Goal: Task Accomplishment & Management: Manage account settings

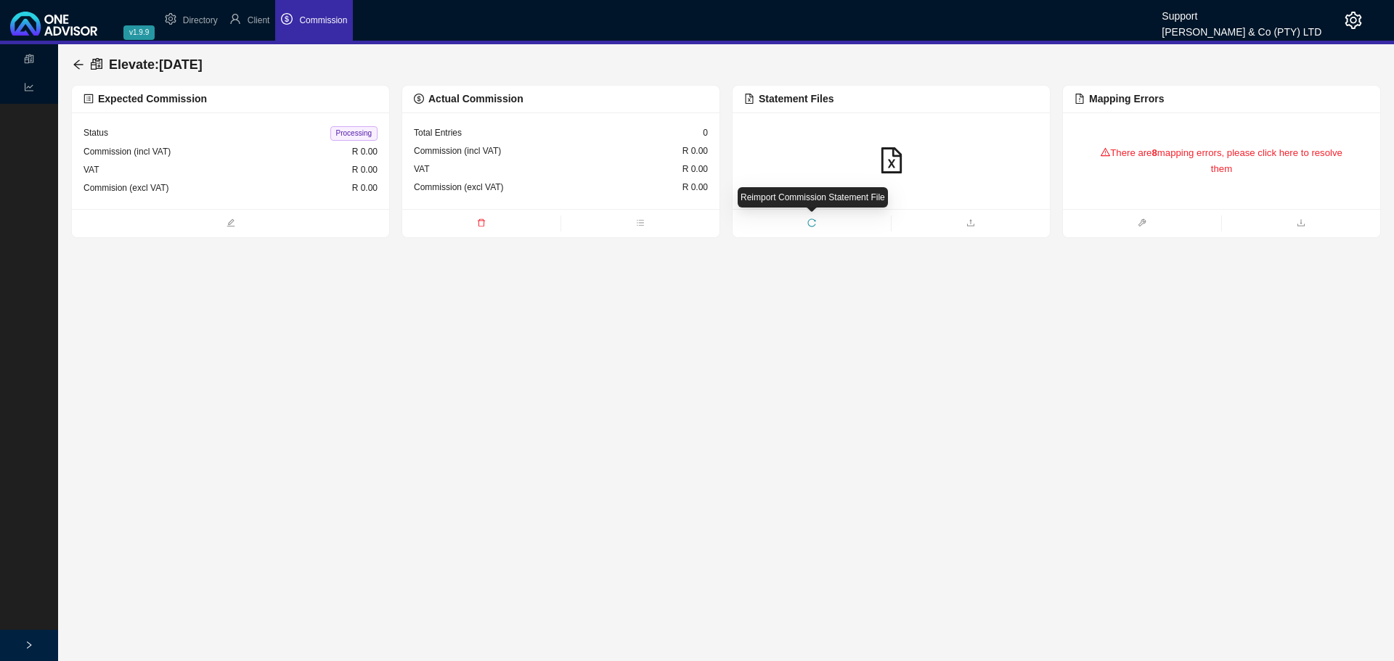
click at [801, 221] on span "reload" at bounding box center [811, 224] width 158 height 15
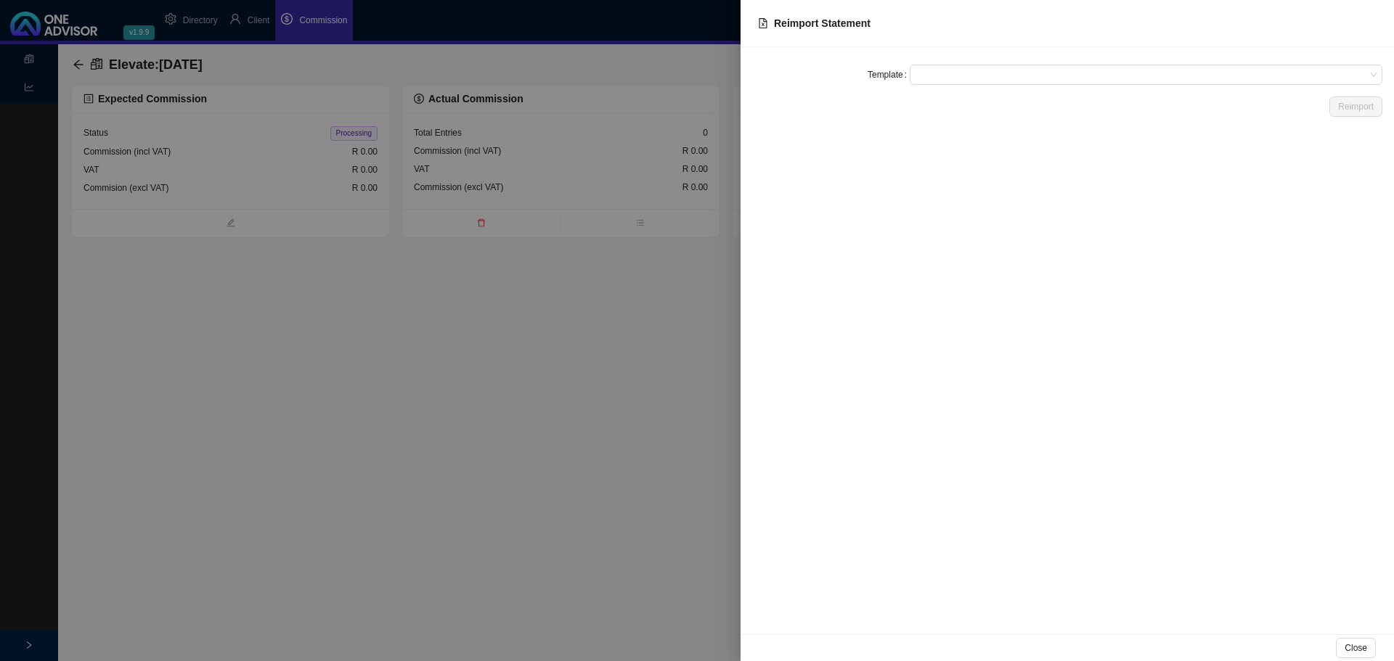
click at [929, 76] on span at bounding box center [1145, 74] width 461 height 19
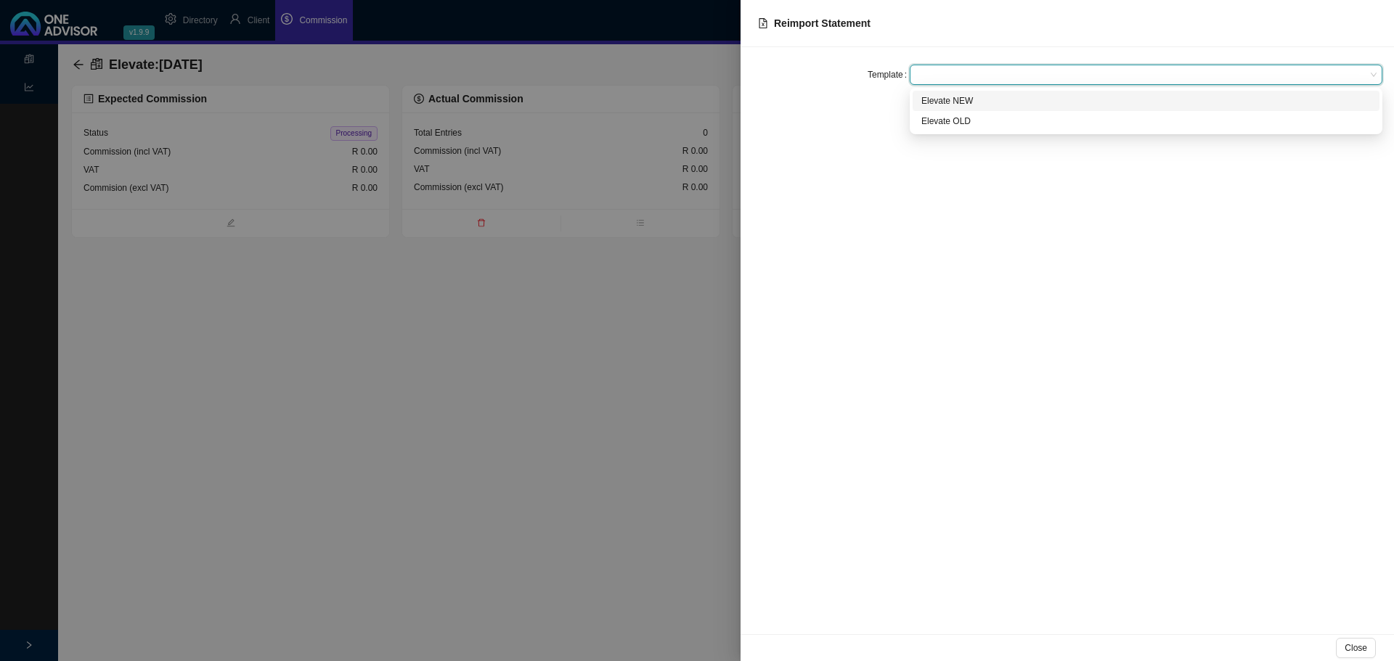
click at [941, 101] on div "Elevate NEW" at bounding box center [1145, 101] width 449 height 15
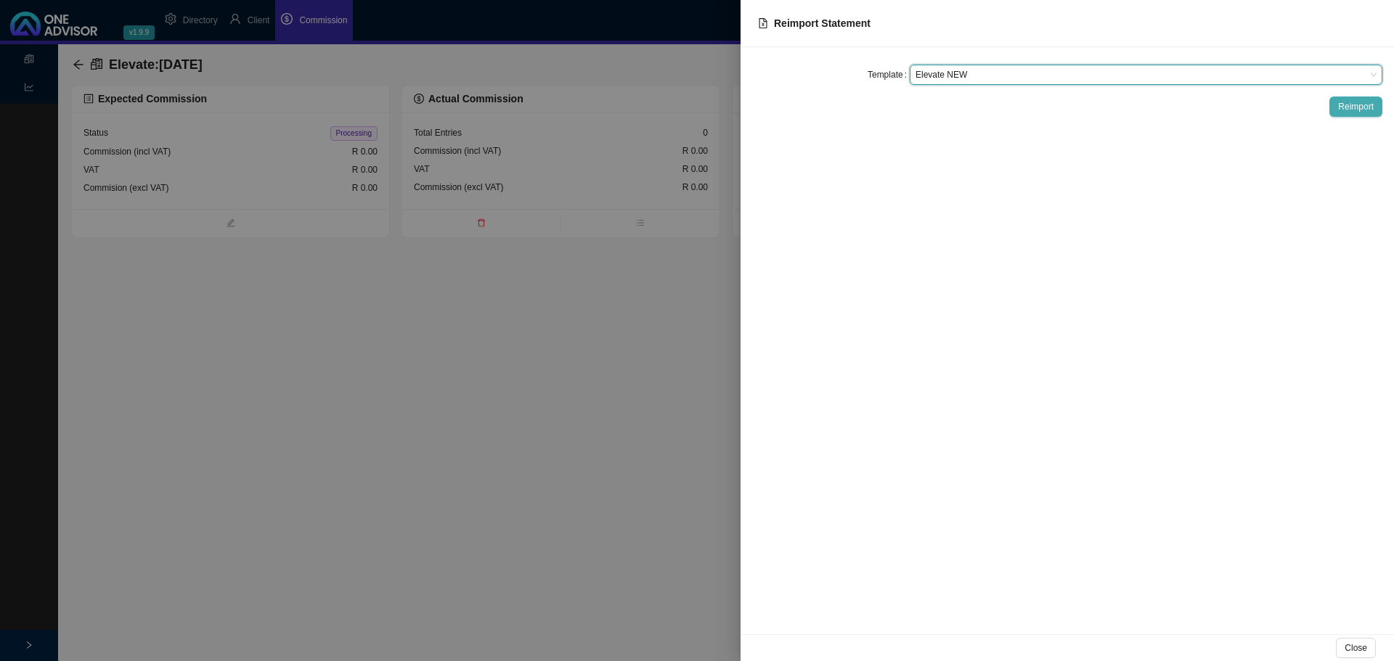
click at [1354, 106] on span "Reimport" at bounding box center [1356, 106] width 36 height 15
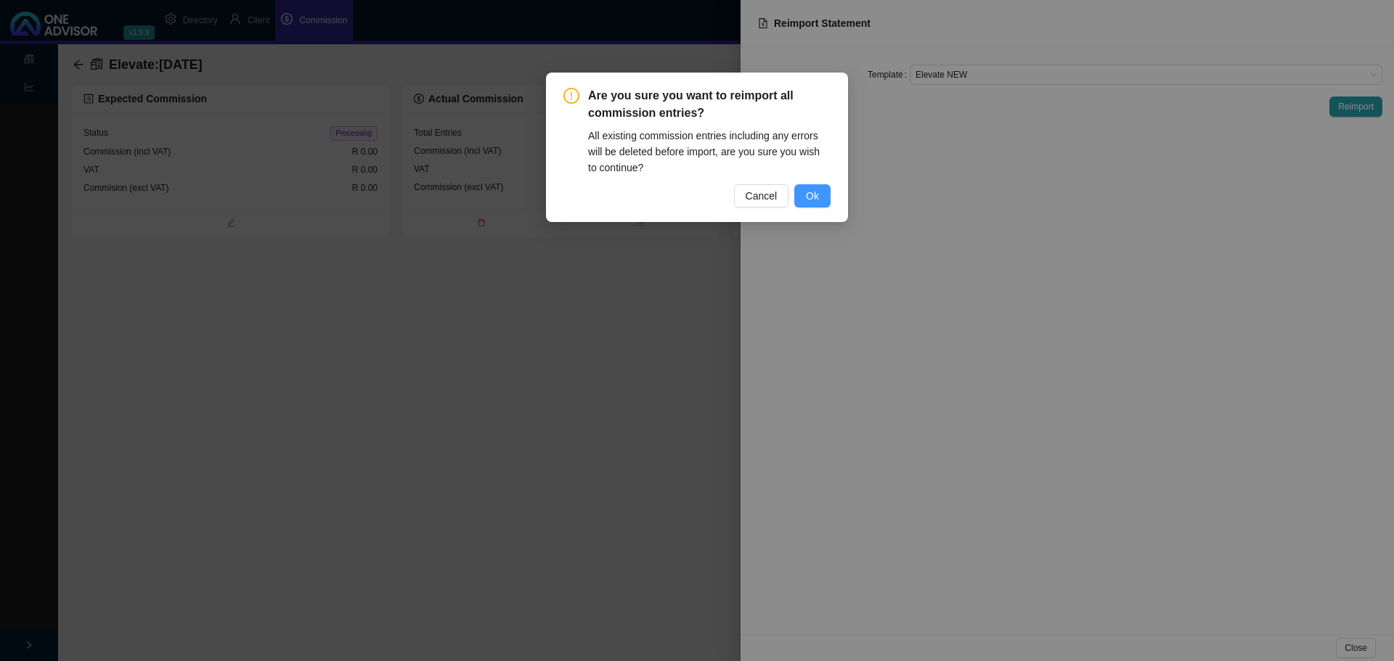
click at [819, 194] on button "Ok" at bounding box center [812, 195] width 36 height 23
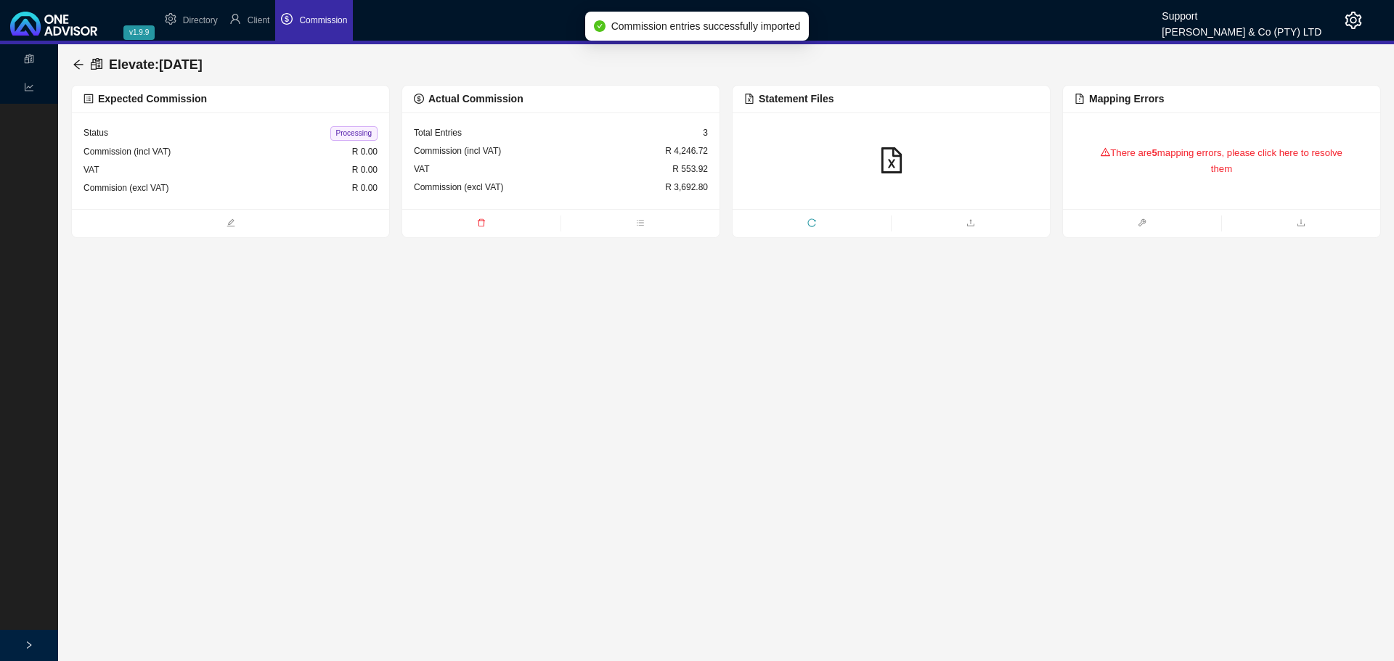
click at [1155, 155] on b "5" at bounding box center [1153, 152] width 5 height 11
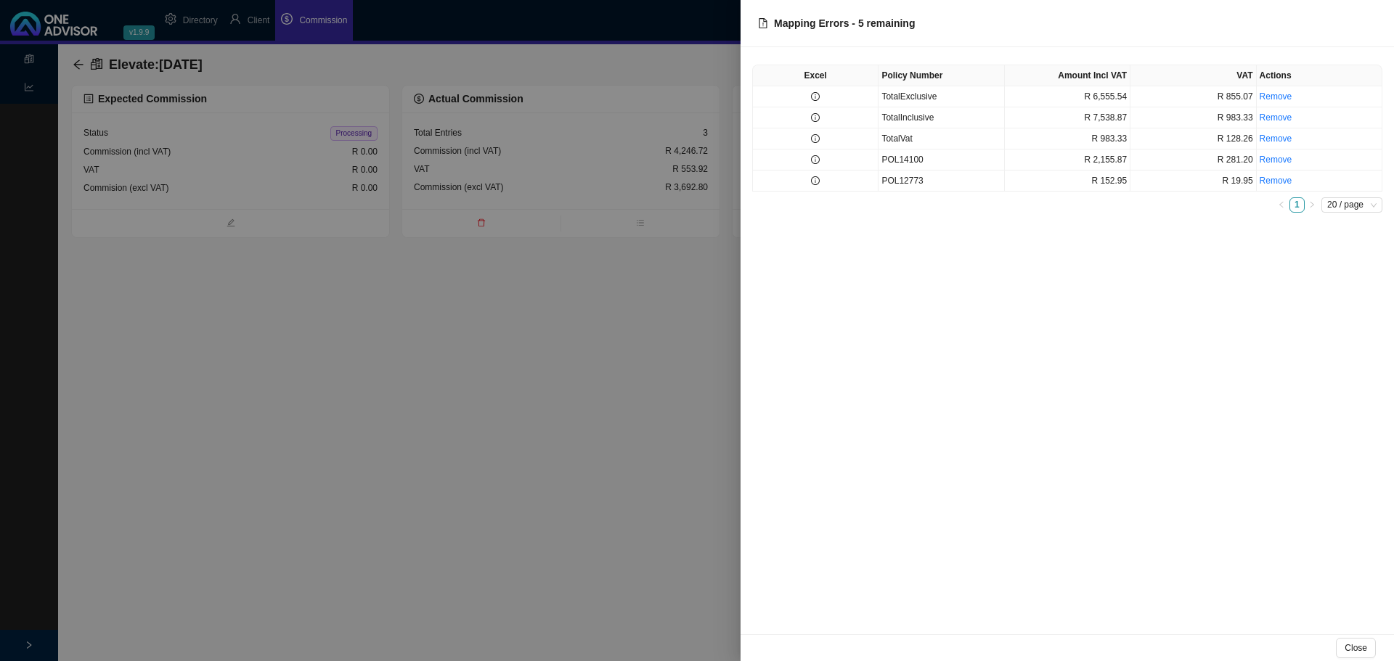
click at [572, 351] on div at bounding box center [697, 330] width 1394 height 661
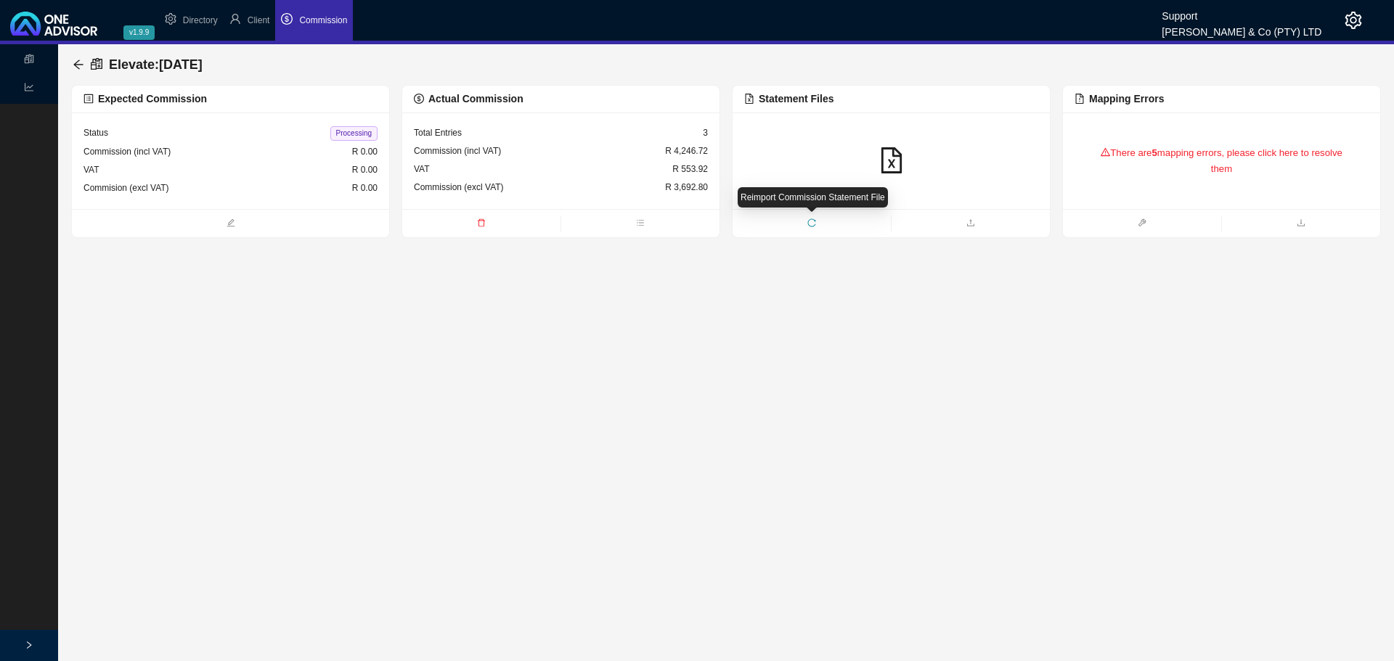
click at [810, 221] on icon "reload" at bounding box center [811, 222] width 9 height 9
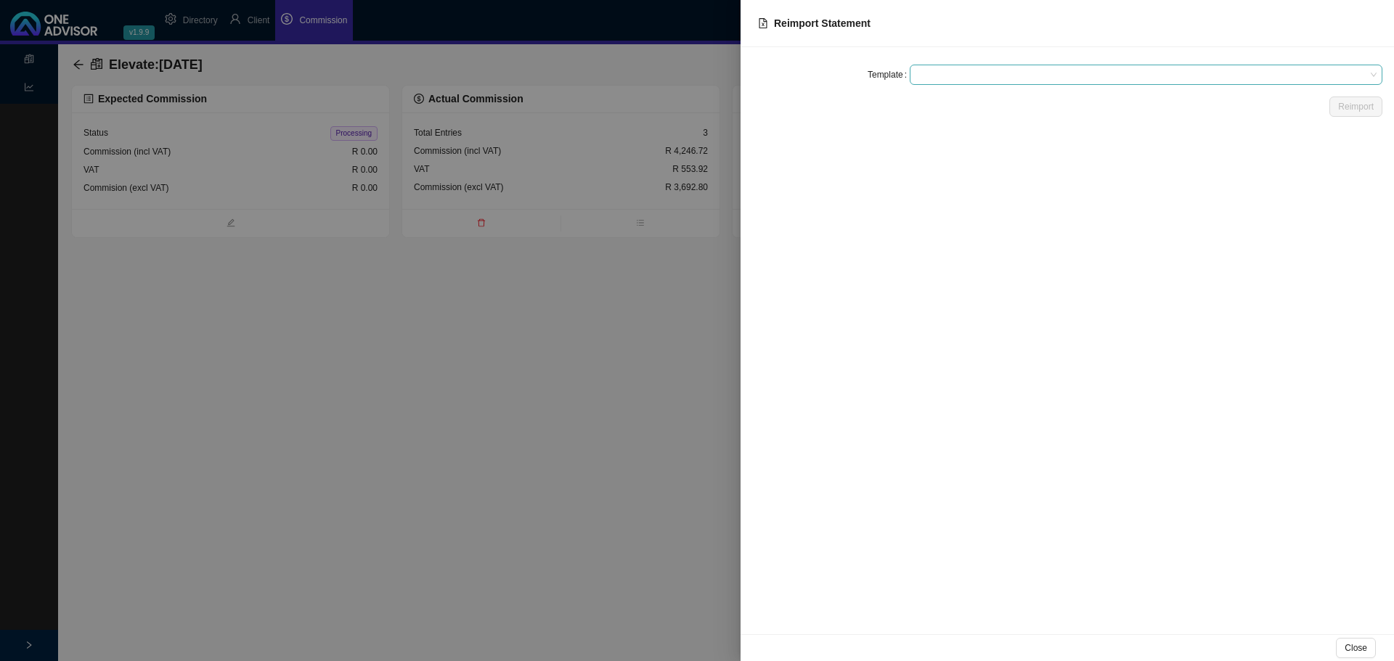
click at [938, 71] on span at bounding box center [1145, 74] width 461 height 19
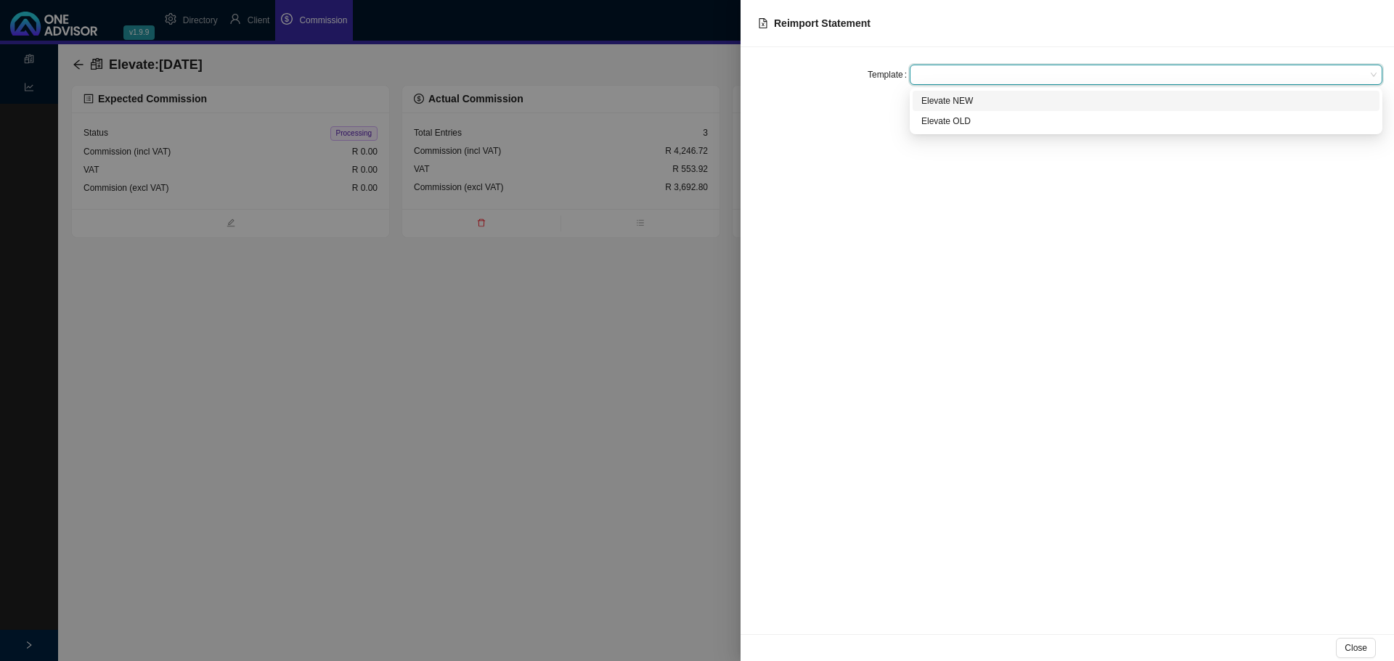
click at [955, 97] on div "Elevate NEW" at bounding box center [1145, 101] width 449 height 15
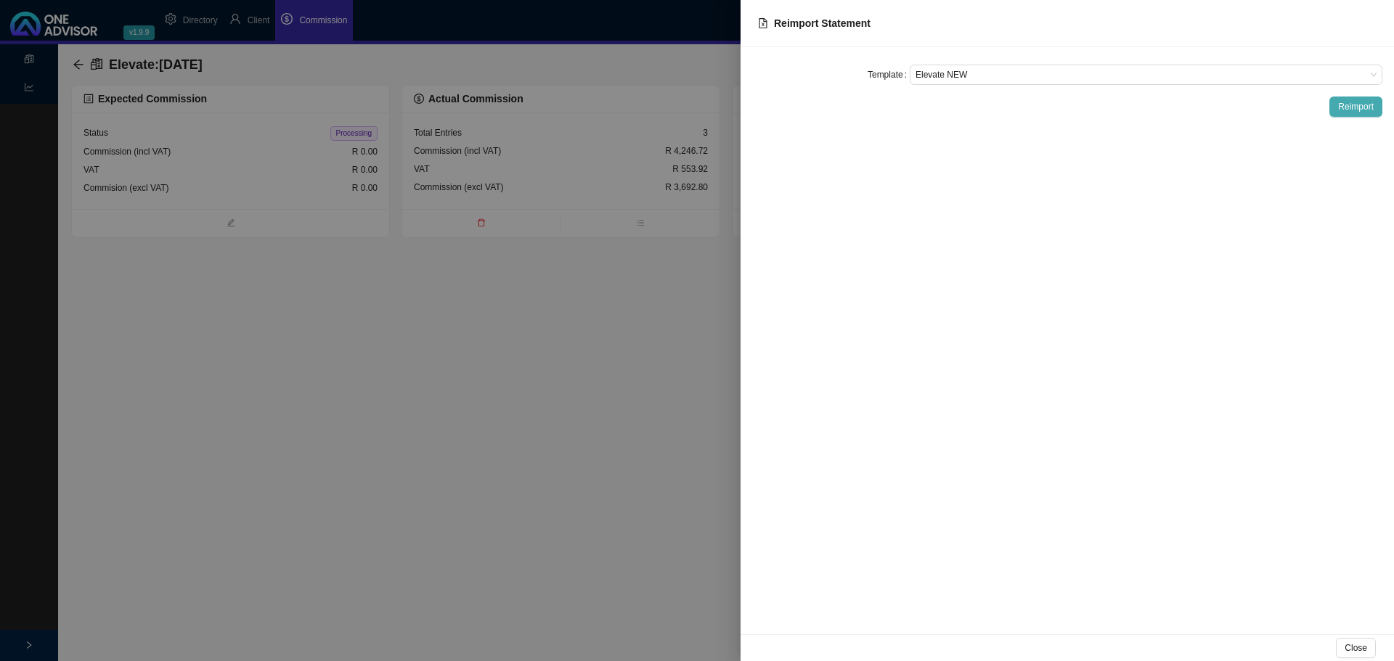
click at [1362, 105] on span "Reimport" at bounding box center [1356, 106] width 36 height 15
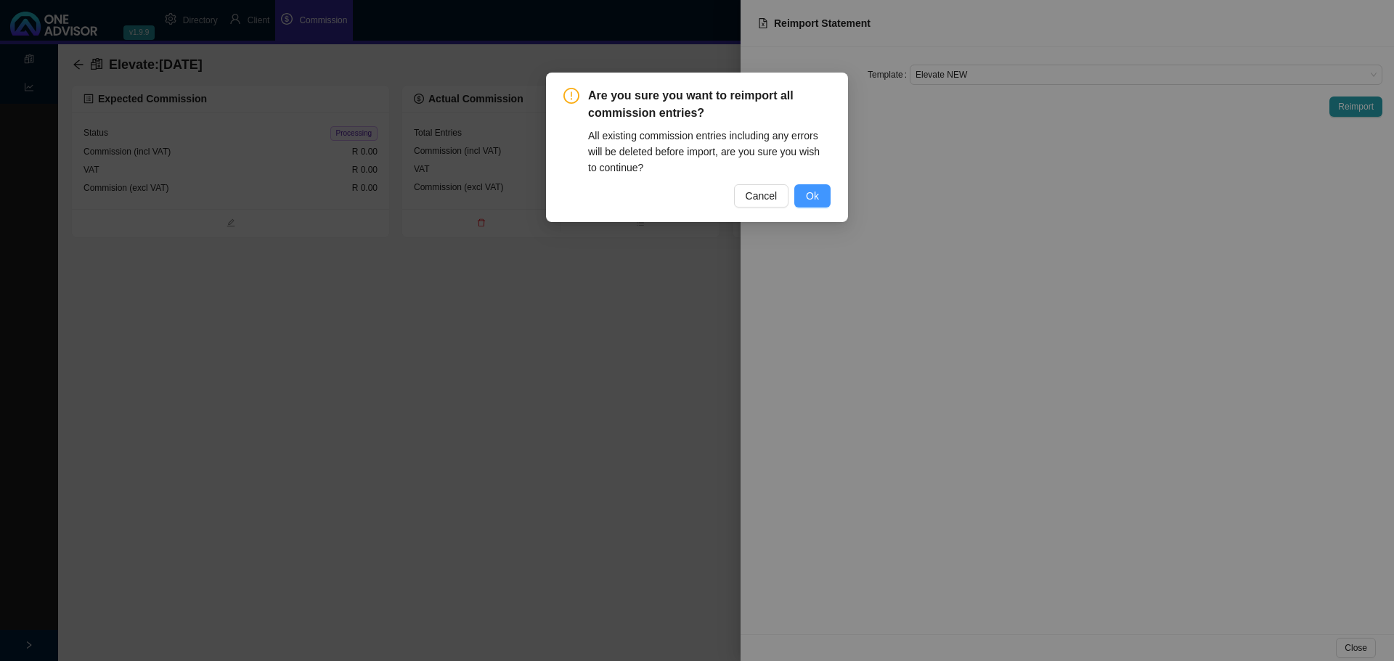
click at [803, 196] on button "Ok" at bounding box center [812, 195] width 36 height 23
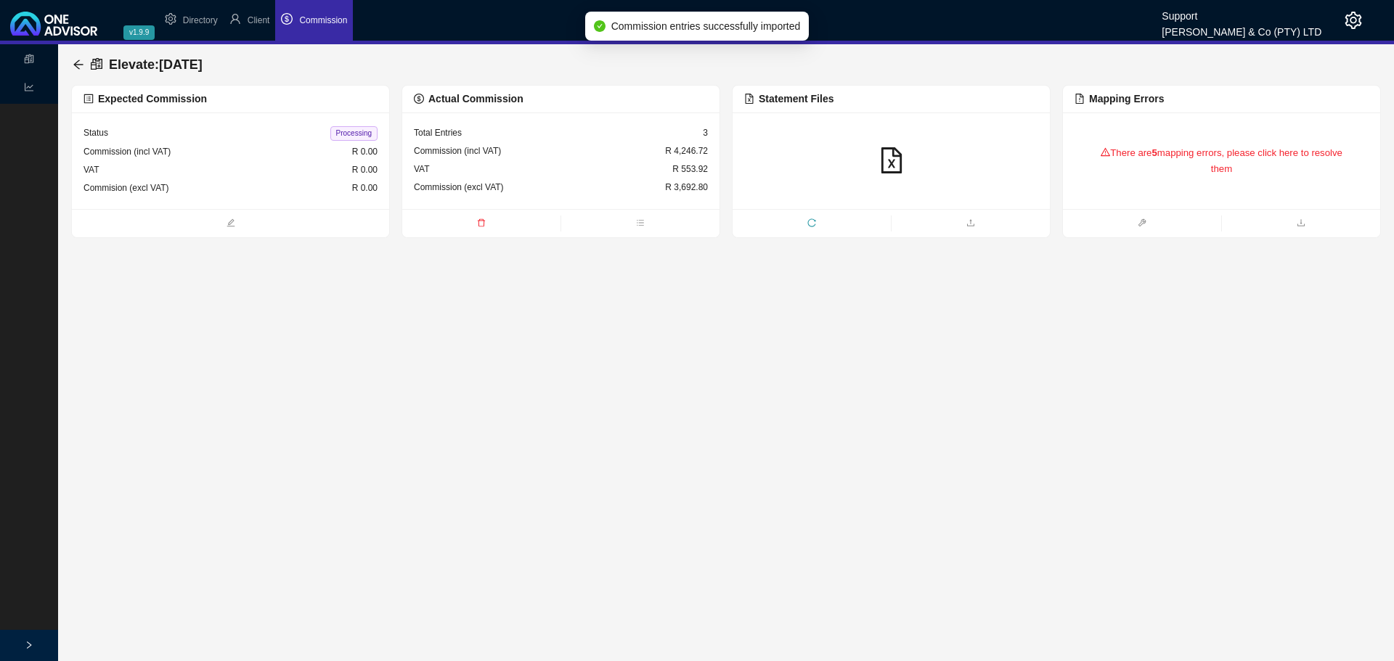
click at [1147, 168] on div "There are 5 mapping errors, please click here to resolve them" at bounding box center [1221, 161] width 294 height 61
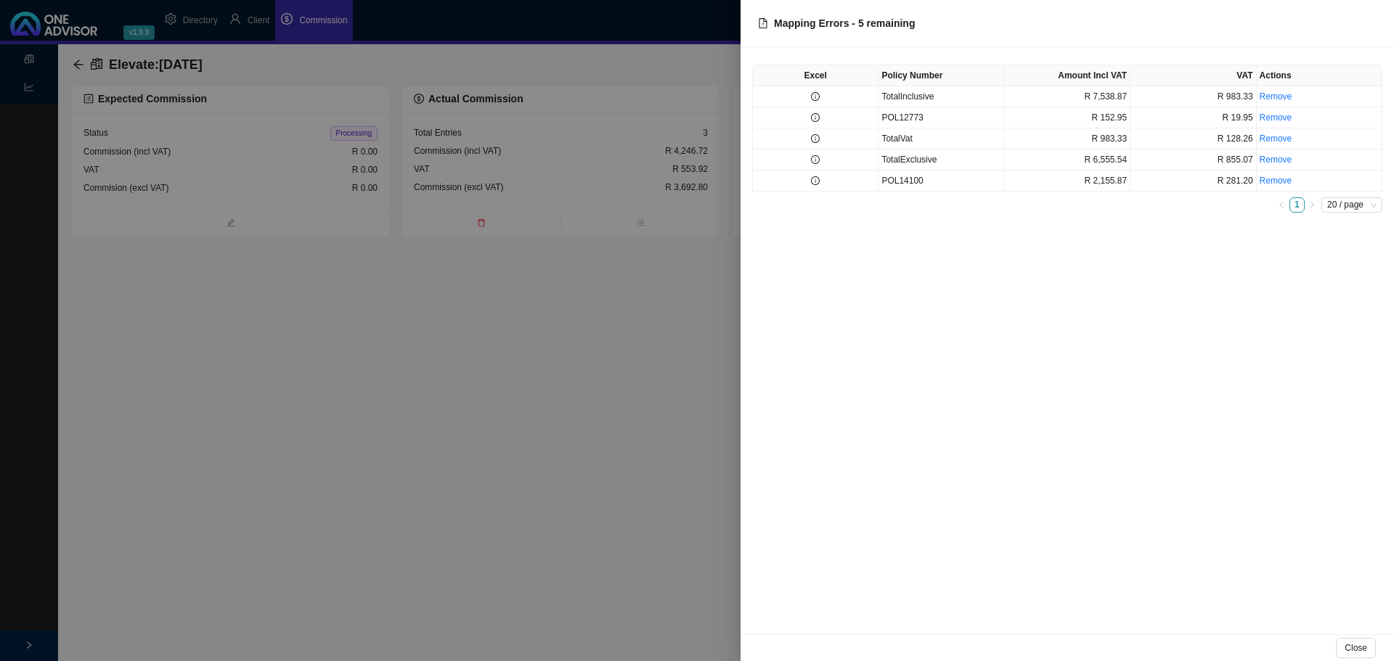
click at [380, 367] on div at bounding box center [697, 330] width 1394 height 661
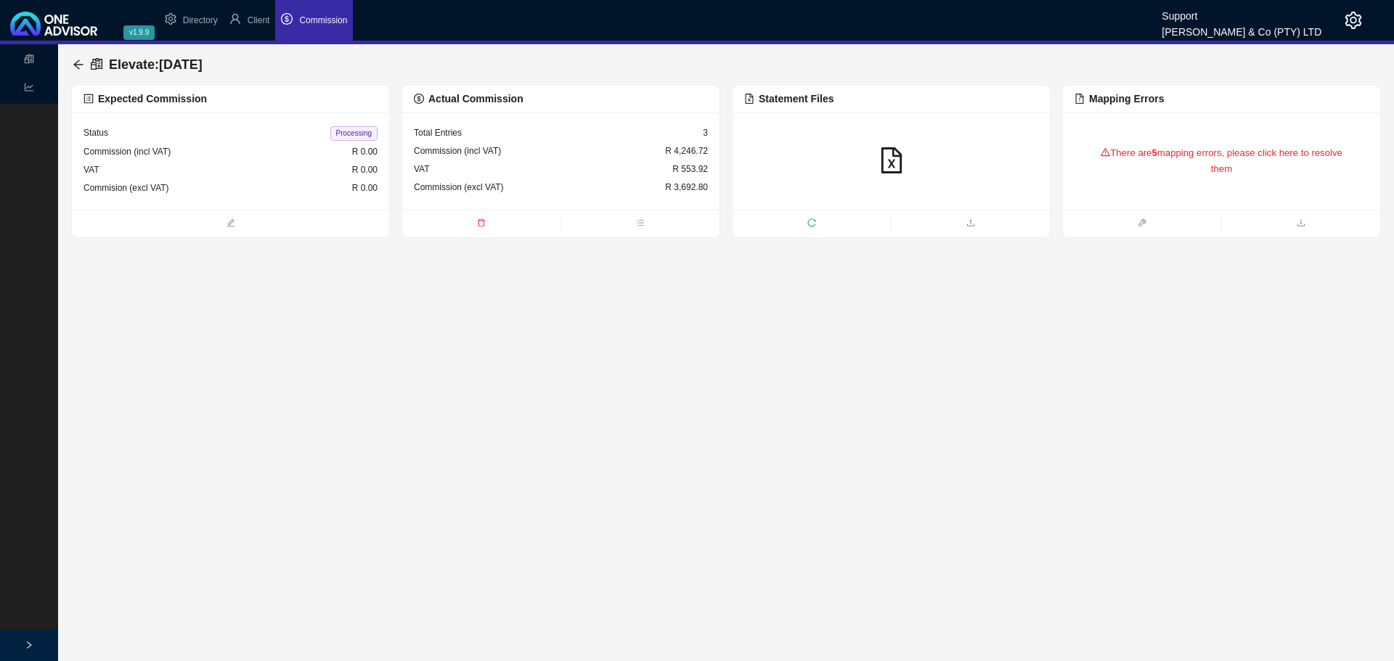
click at [808, 222] on icon "reload" at bounding box center [811, 222] width 8 height 8
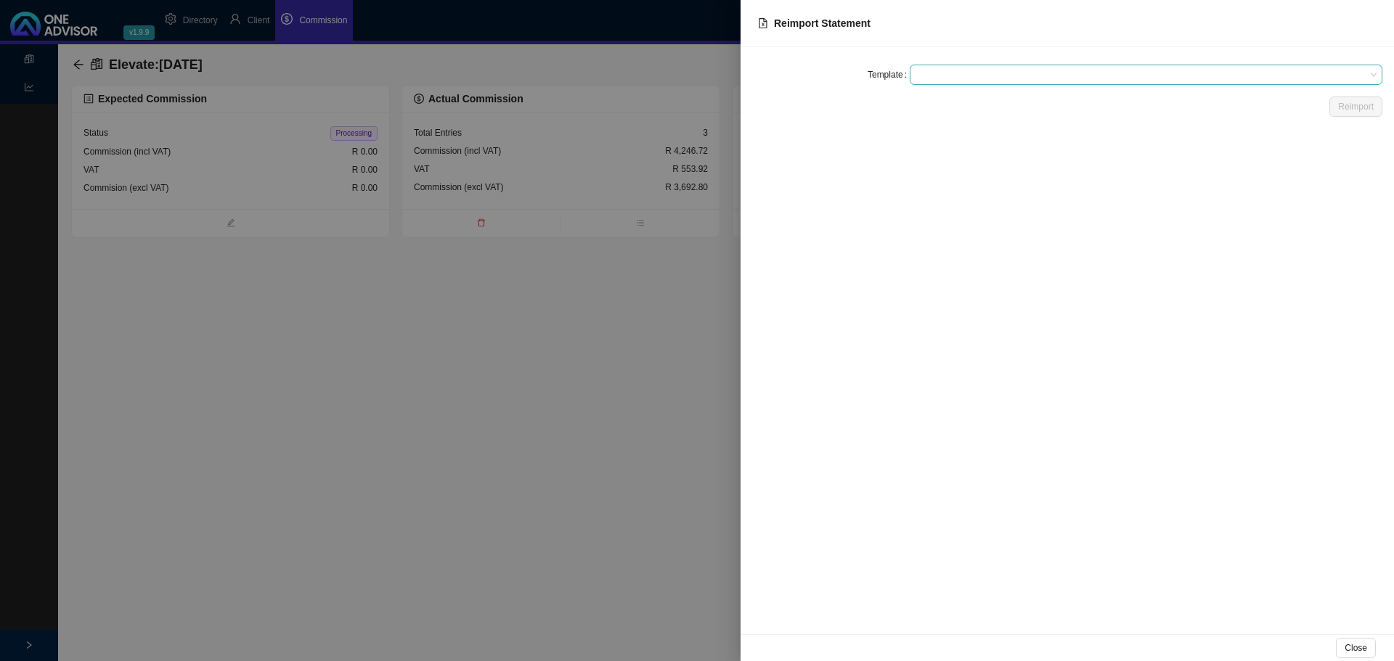
click at [951, 65] on span at bounding box center [1145, 74] width 461 height 19
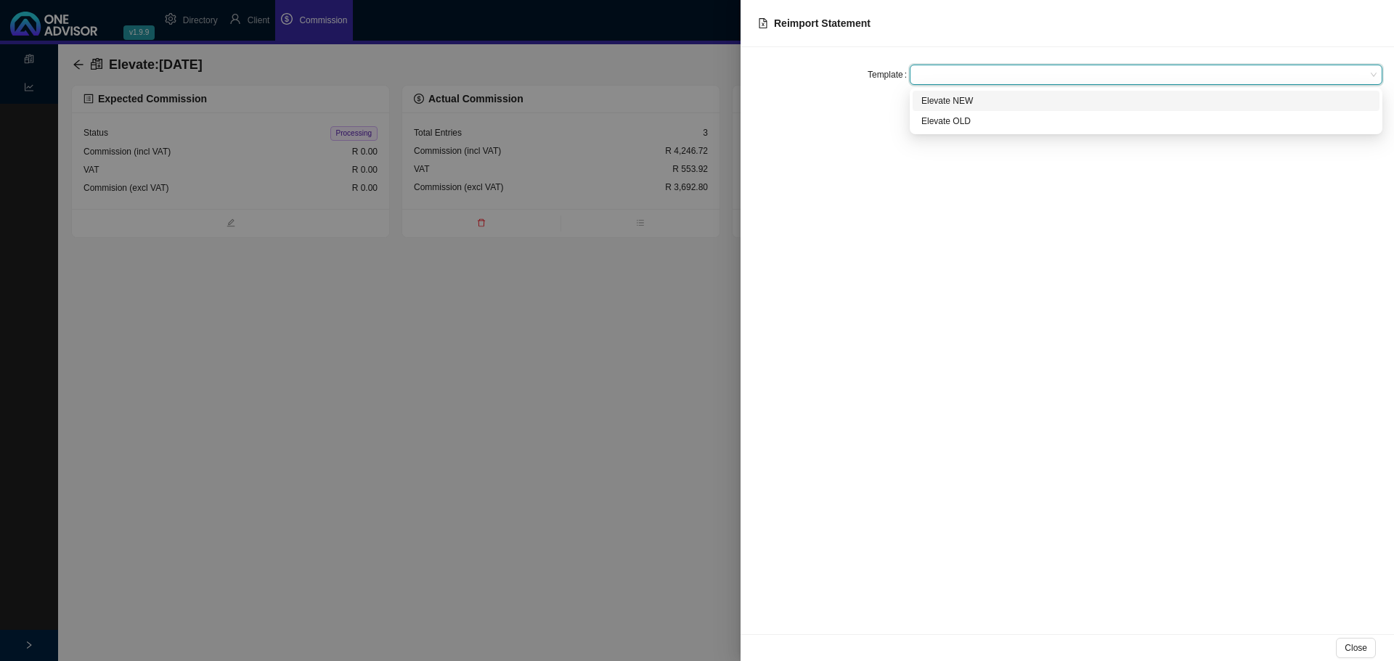
click at [954, 97] on div "Elevate NEW" at bounding box center [1145, 101] width 449 height 15
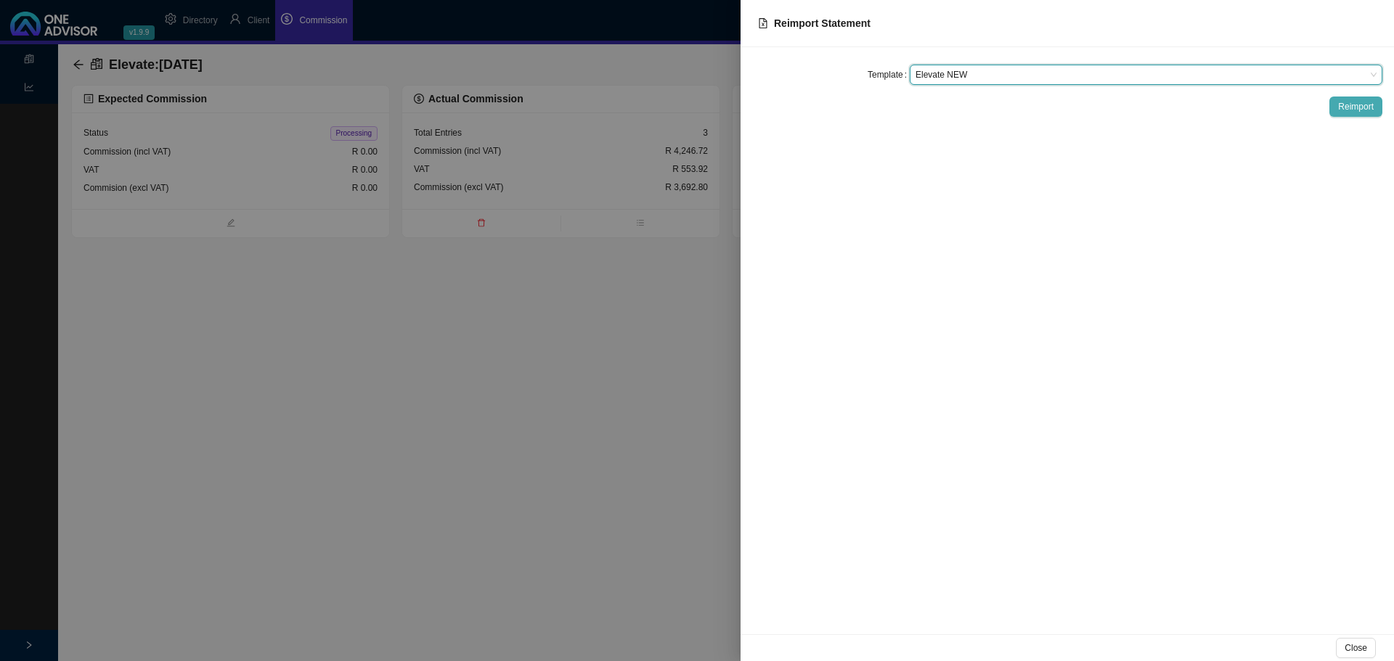
click at [1354, 108] on span "Reimport" at bounding box center [1356, 106] width 36 height 15
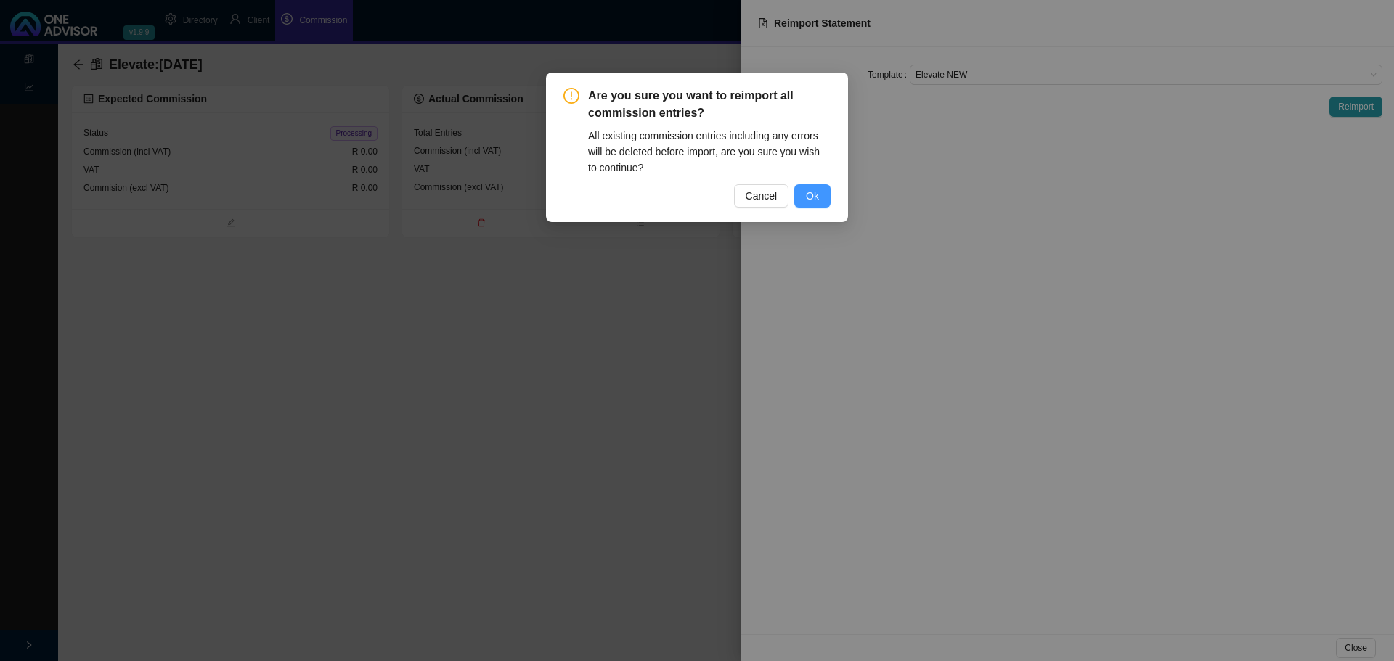
click at [817, 191] on span "Ok" at bounding box center [812, 196] width 13 height 16
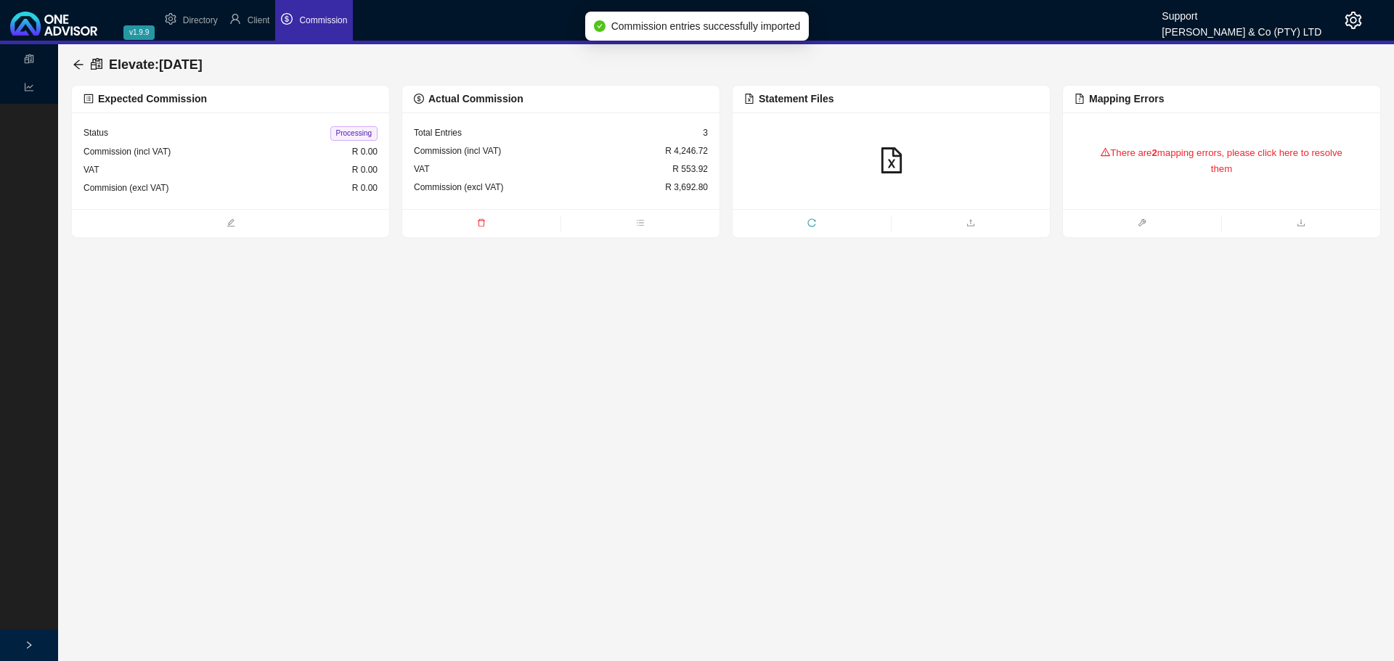
click at [1160, 176] on div "There are 2 mapping errors, please click here to resolve them" at bounding box center [1221, 161] width 294 height 61
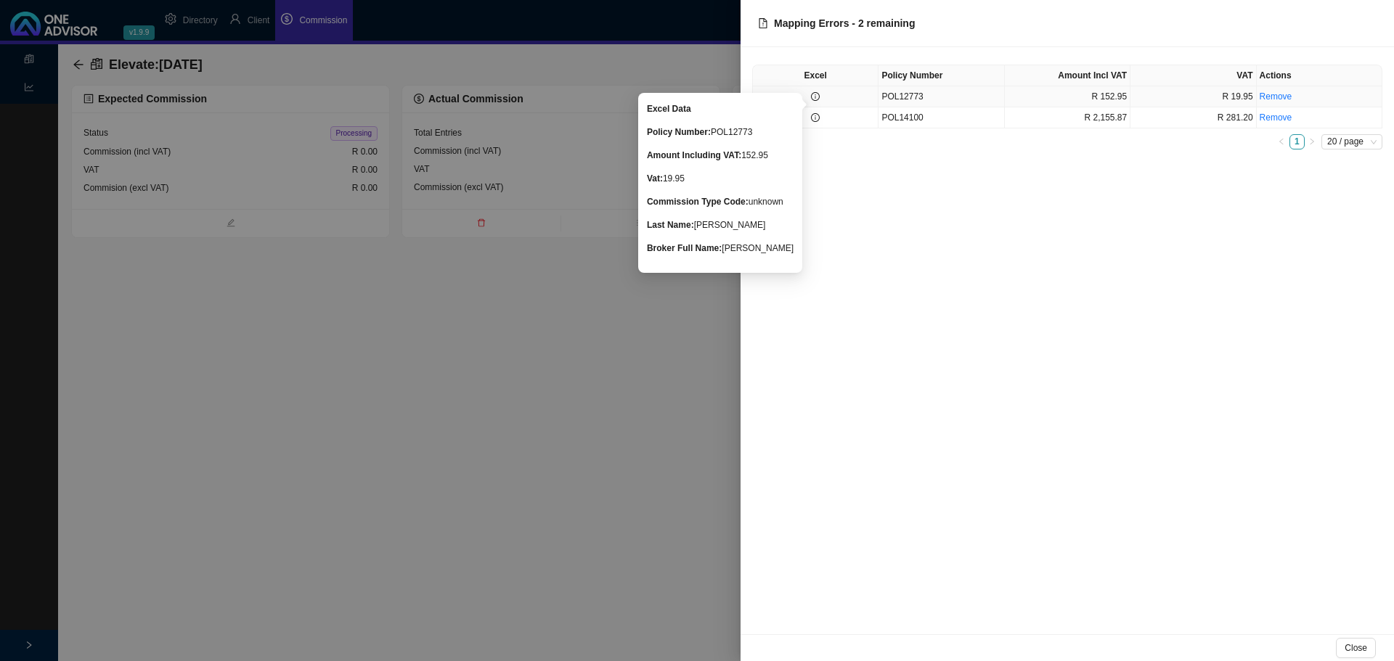
click at [840, 99] on td at bounding box center [816, 96] width 126 height 21
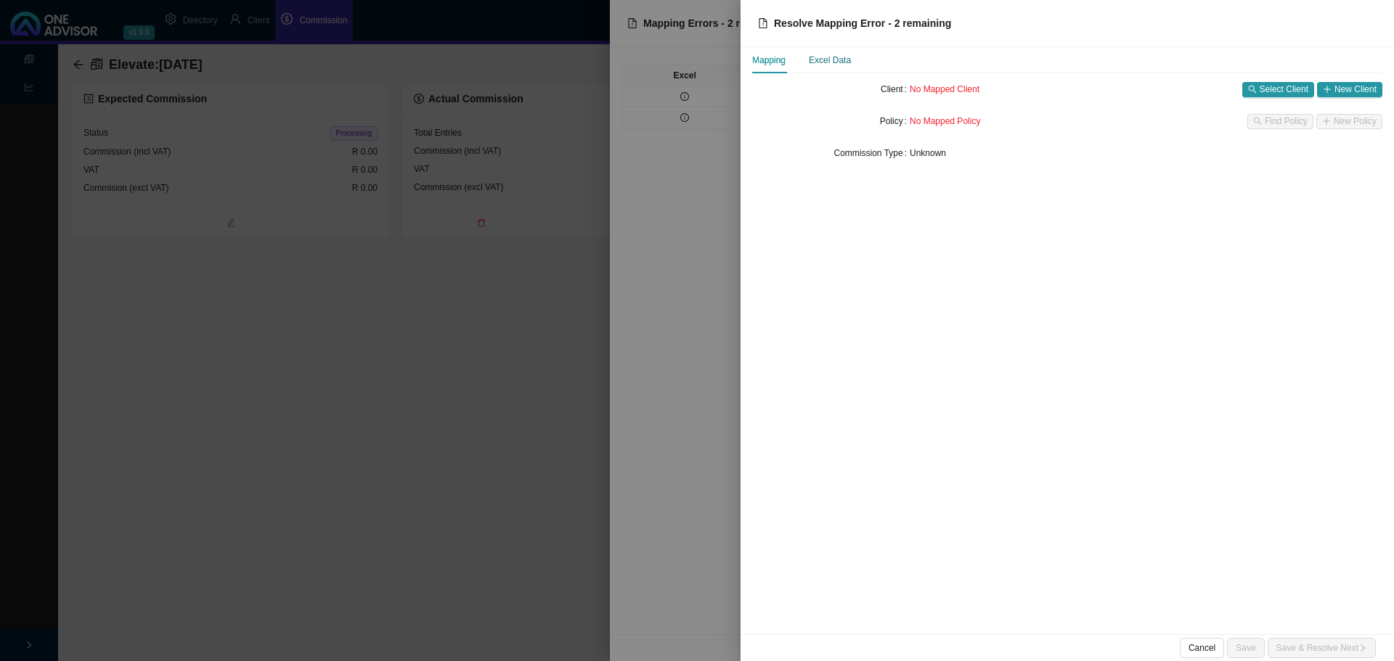
click at [832, 59] on div "Excel Data" at bounding box center [830, 60] width 42 height 15
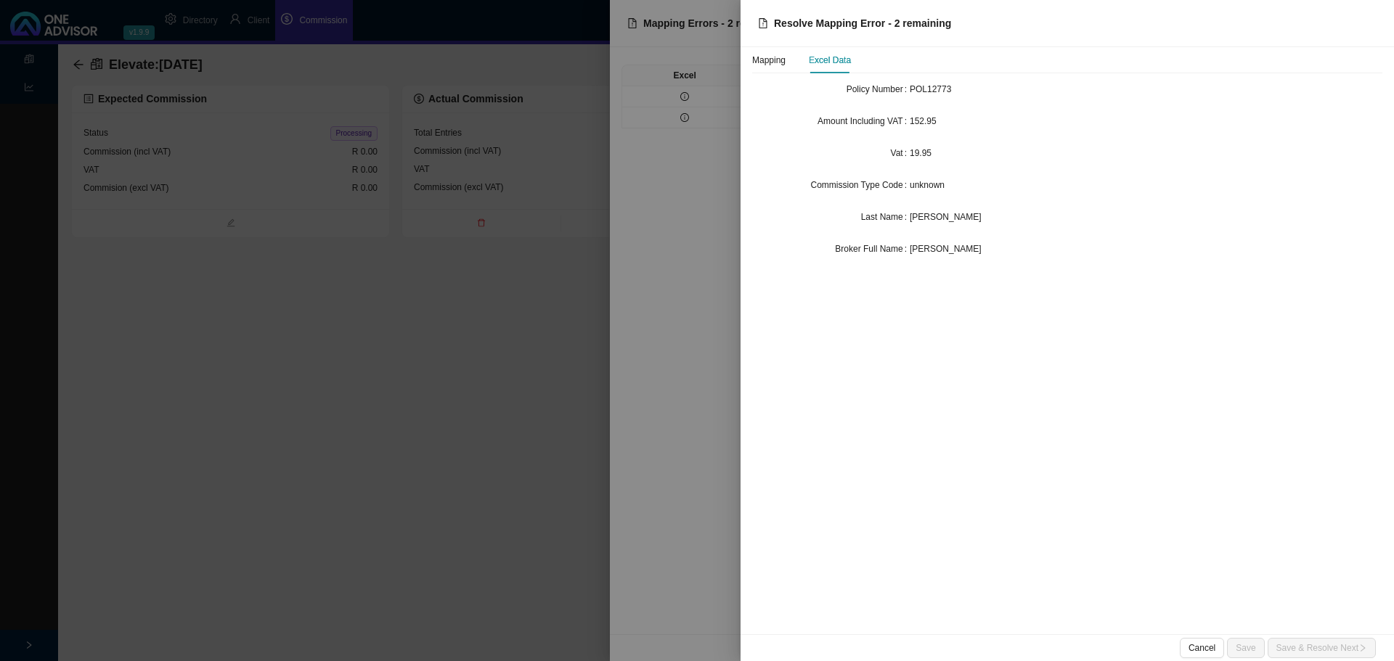
click at [671, 288] on div at bounding box center [697, 330] width 1394 height 661
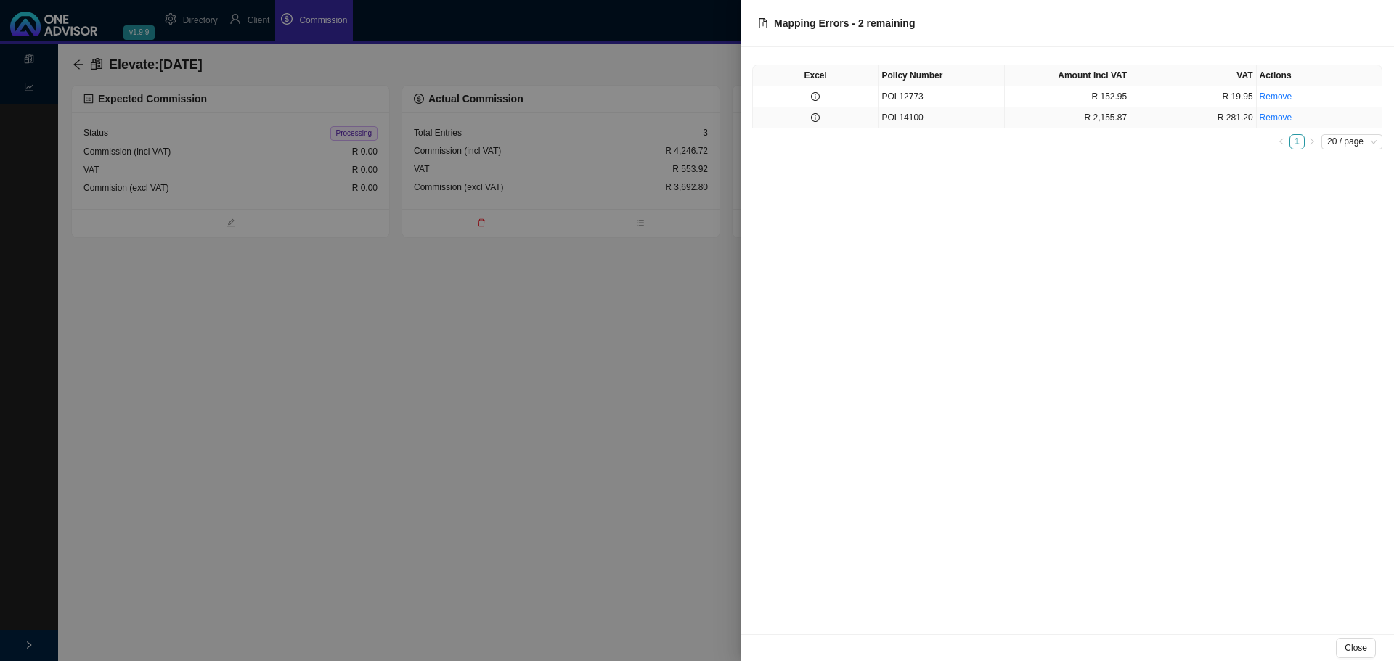
click at [827, 120] on td at bounding box center [816, 117] width 126 height 21
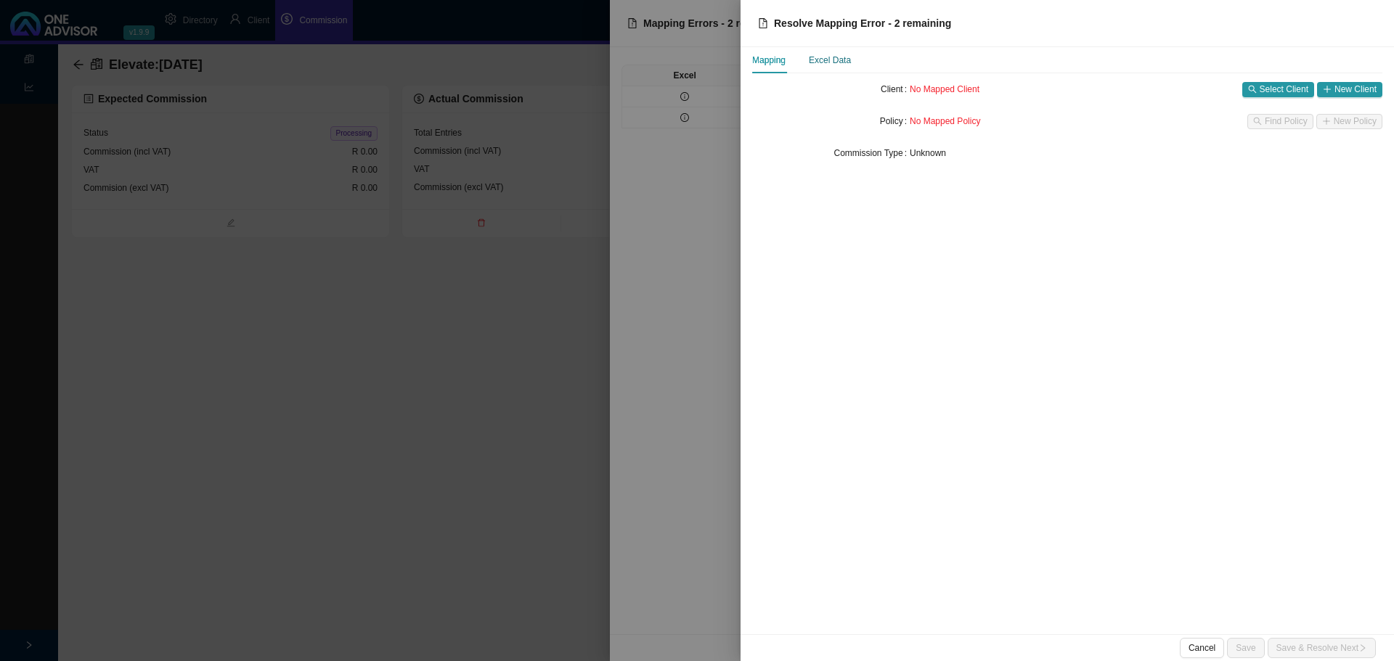
click at [837, 56] on div "Excel Data" at bounding box center [830, 60] width 42 height 15
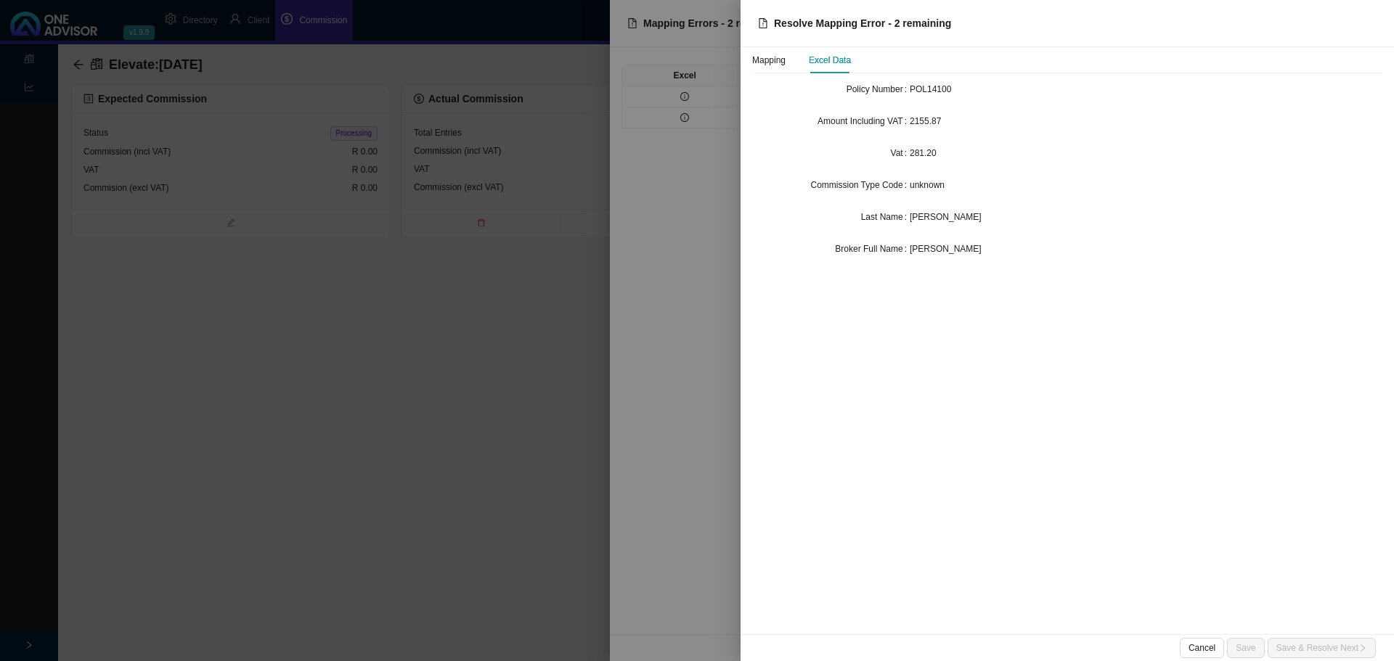
click at [721, 374] on div at bounding box center [697, 330] width 1394 height 661
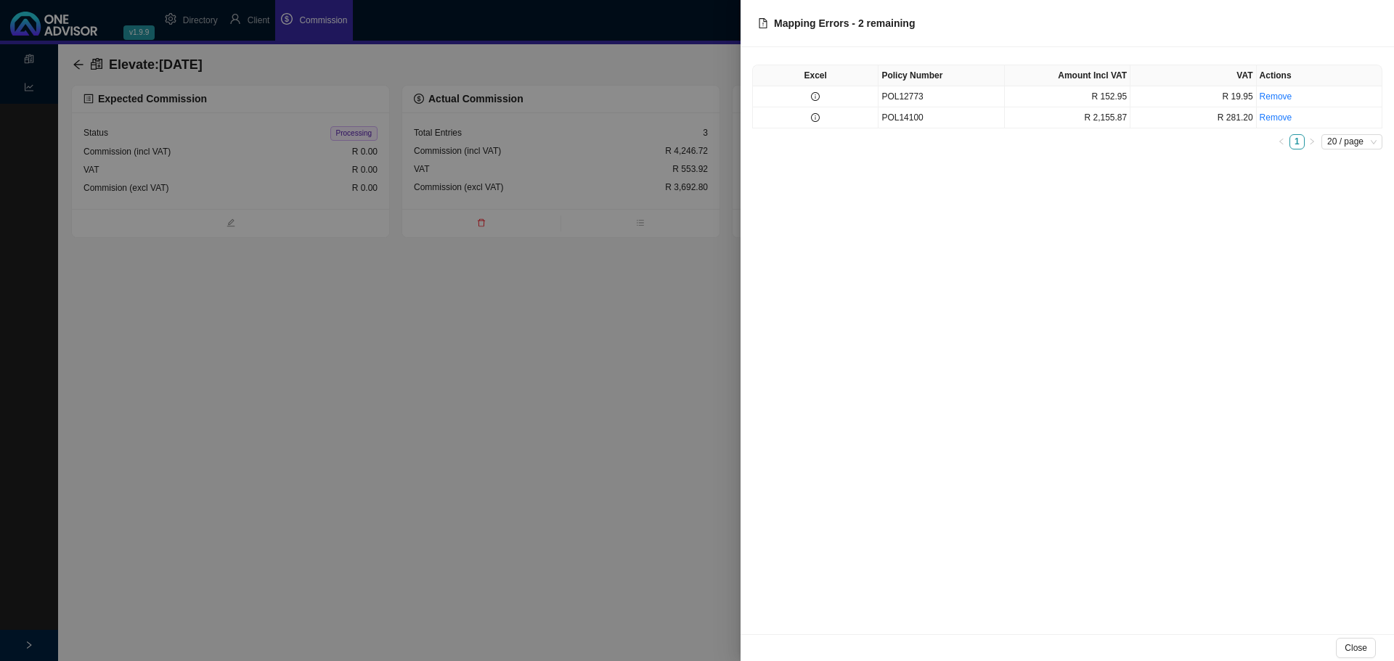
click at [493, 419] on div at bounding box center [697, 330] width 1394 height 661
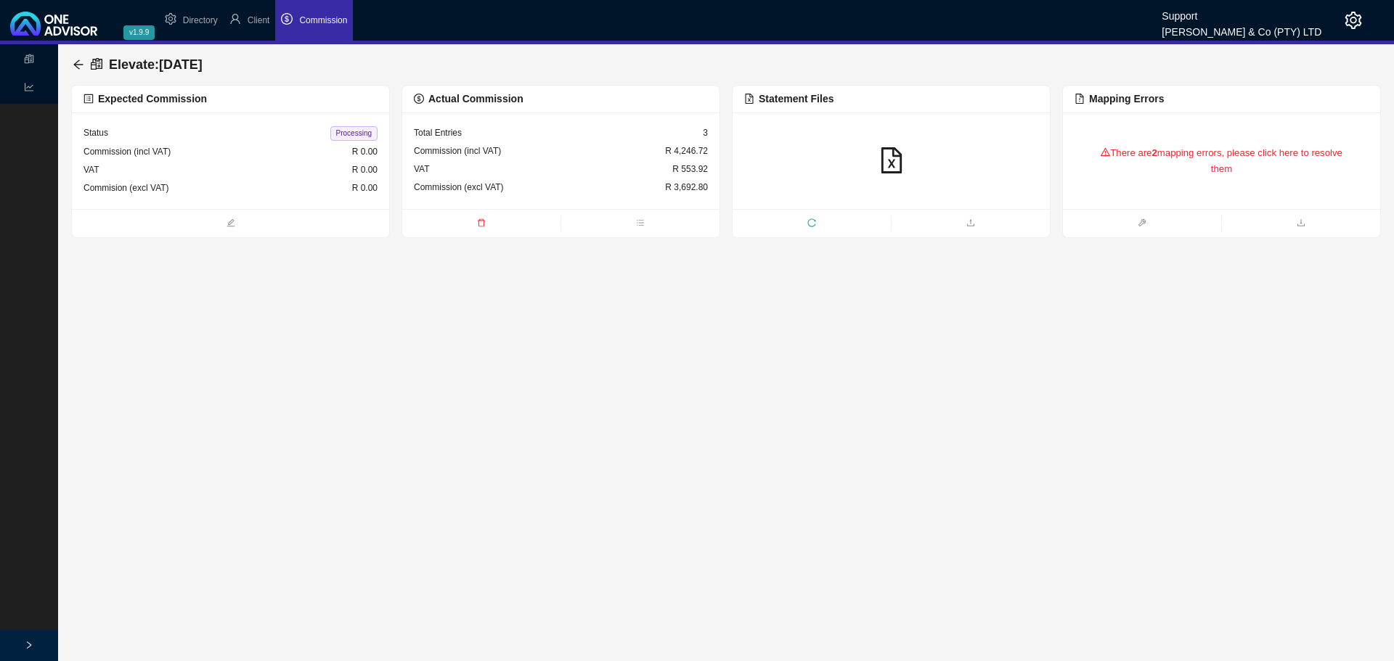
click at [253, 449] on main "Statements Reports Elevate : [DATE] Expected Commission Status Processing Commi…" at bounding box center [697, 352] width 1394 height 617
click at [76, 61] on icon "arrow-left" at bounding box center [79, 65] width 12 height 12
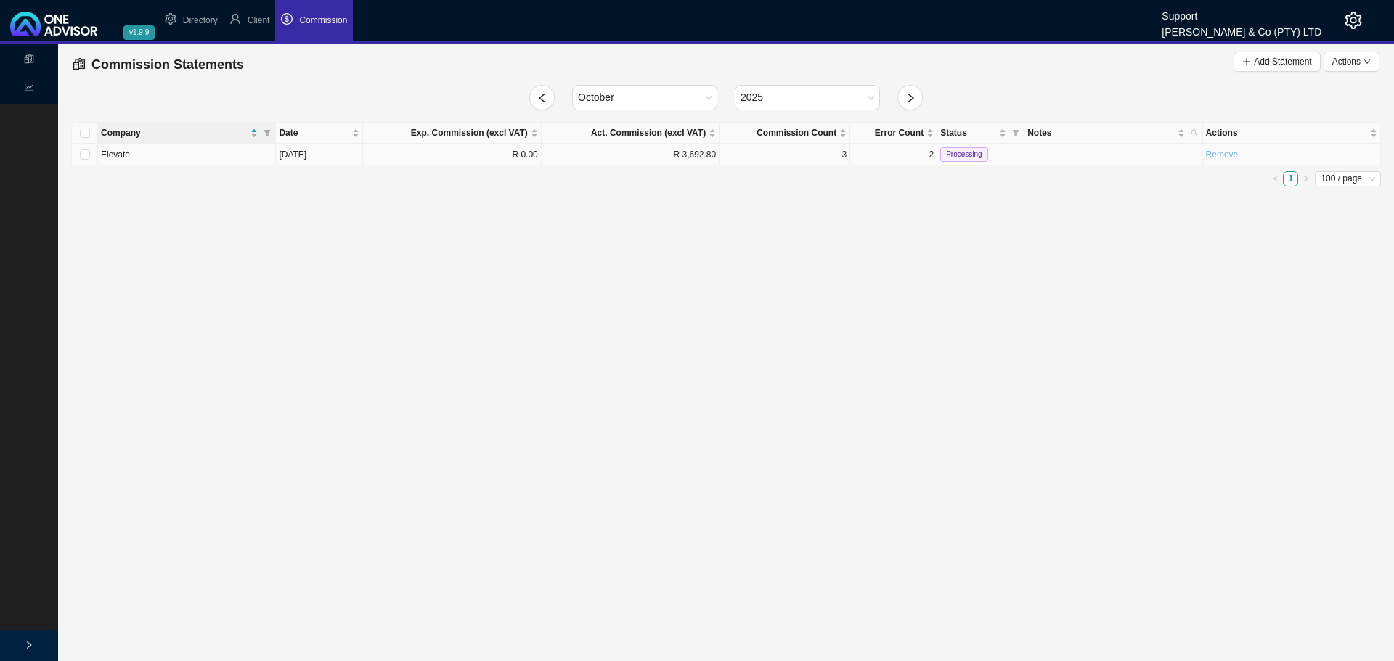
click at [1222, 153] on link "Remove" at bounding box center [1222, 155] width 33 height 10
click at [1285, 126] on span "Yes" at bounding box center [1286, 123] width 15 height 15
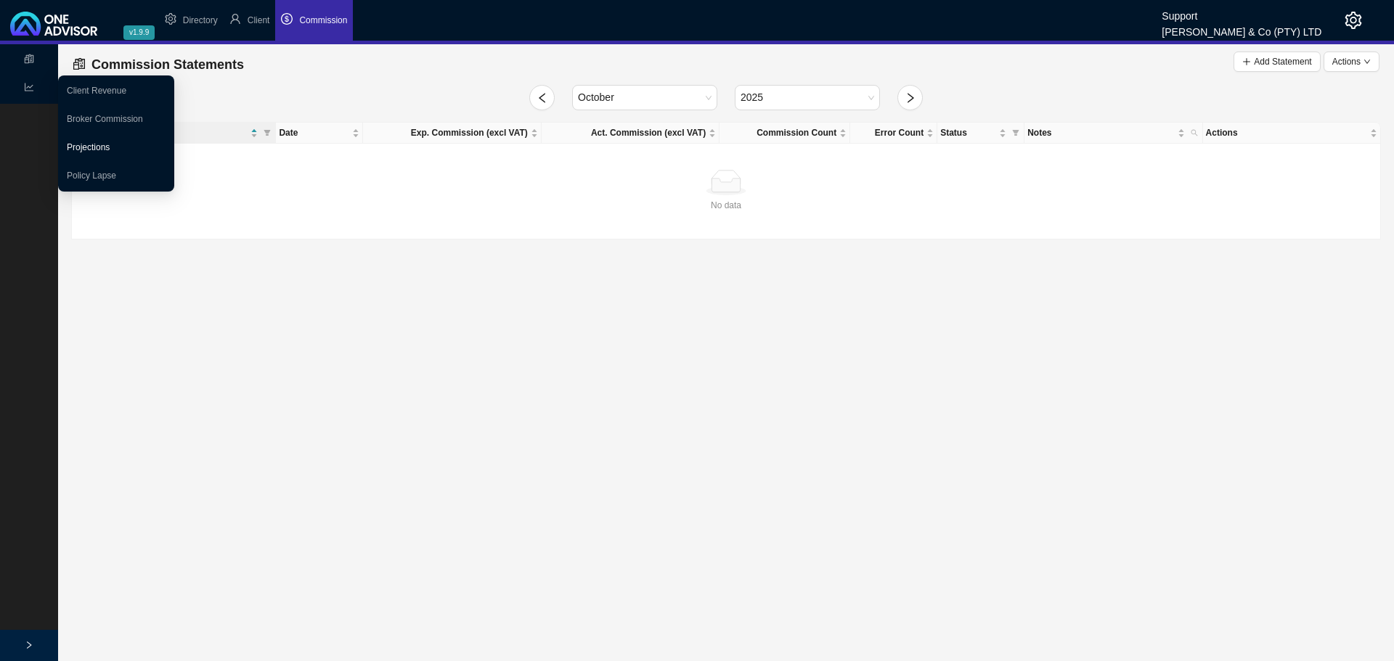
click at [97, 147] on link "Projections" at bounding box center [88, 147] width 43 height 10
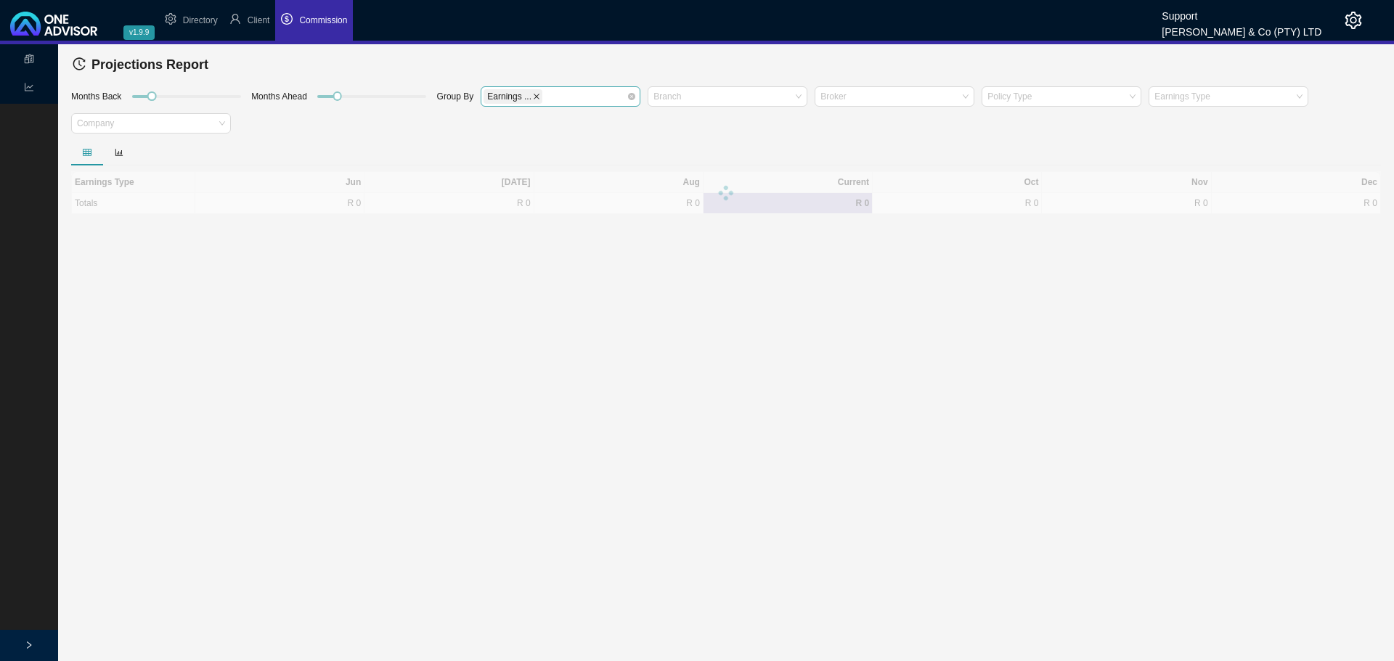
click at [533, 97] on icon "close" at bounding box center [536, 97] width 6 height 6
click at [538, 96] on div at bounding box center [553, 96] width 140 height 11
click at [525, 163] on div "Company" at bounding box center [559, 163] width 136 height 15
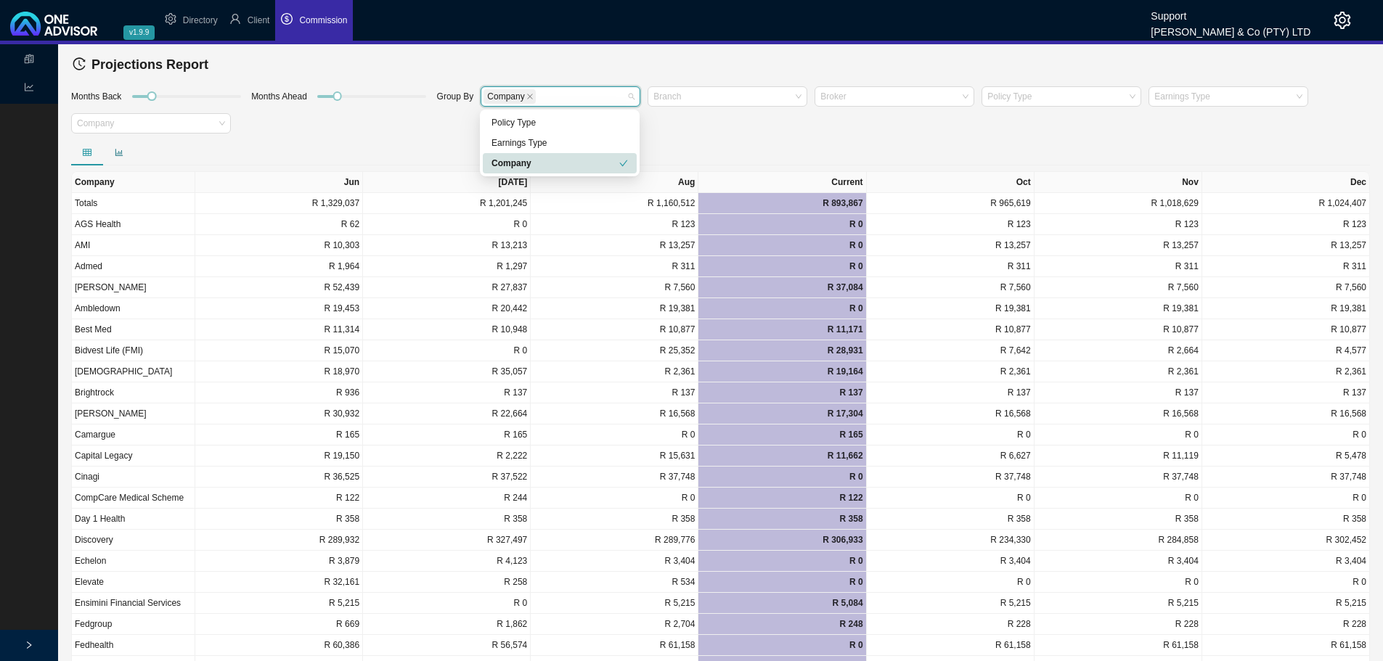
click at [115, 152] on icon "bar-chart" at bounding box center [119, 152] width 9 height 9
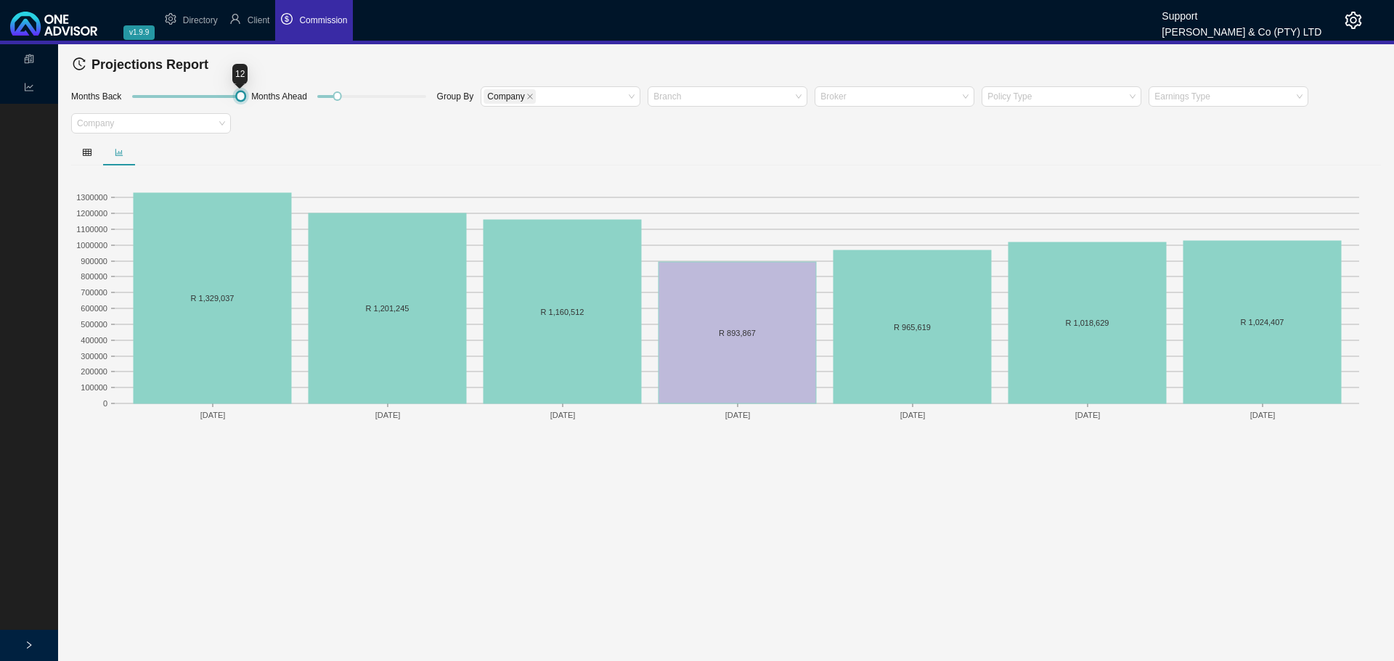
drag, startPoint x: 148, startPoint y: 95, endPoint x: 311, endPoint y: 95, distance: 163.3
click at [311, 95] on div "Months Back Months Ahead Group By Company Branch Broker Policy Type Earnings Ty…" at bounding box center [725, 112] width 1317 height 54
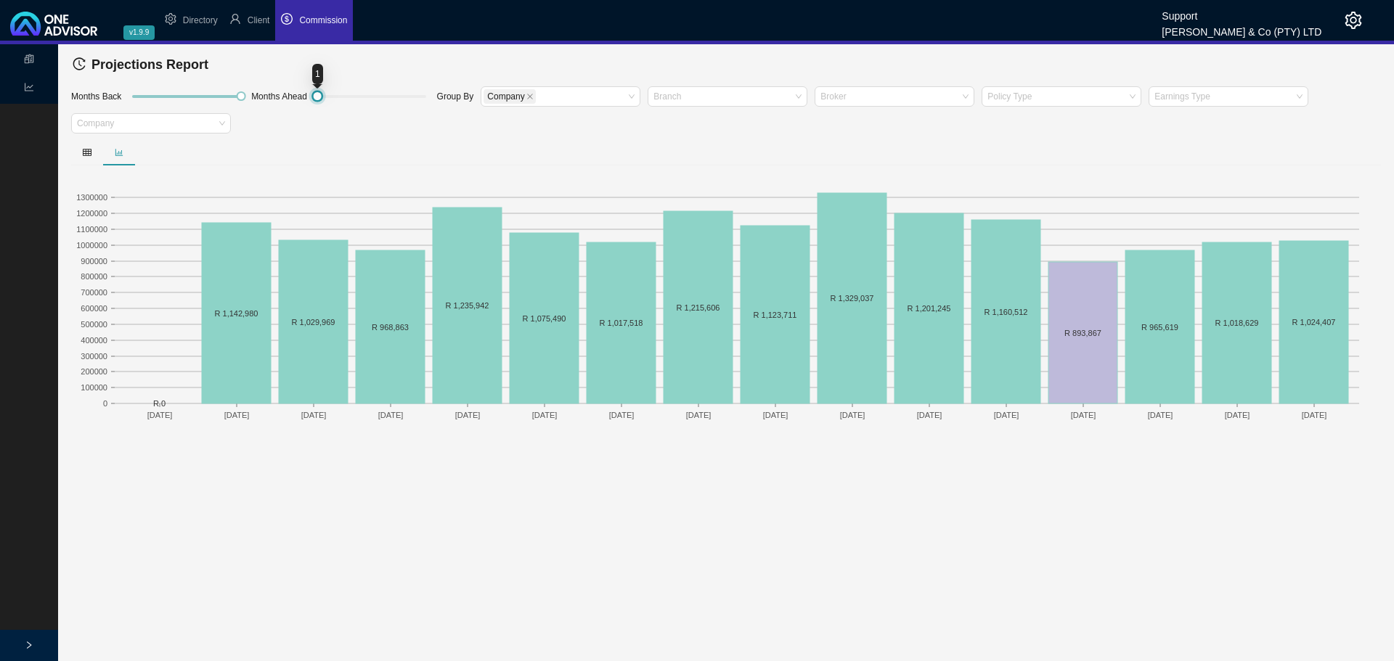
drag, startPoint x: 338, startPoint y: 97, endPoint x: 270, endPoint y: 99, distance: 68.3
click at [270, 99] on div "Months Back Months Ahead Group By Company Branch Broker Policy Type Earnings Ty…" at bounding box center [725, 112] width 1317 height 54
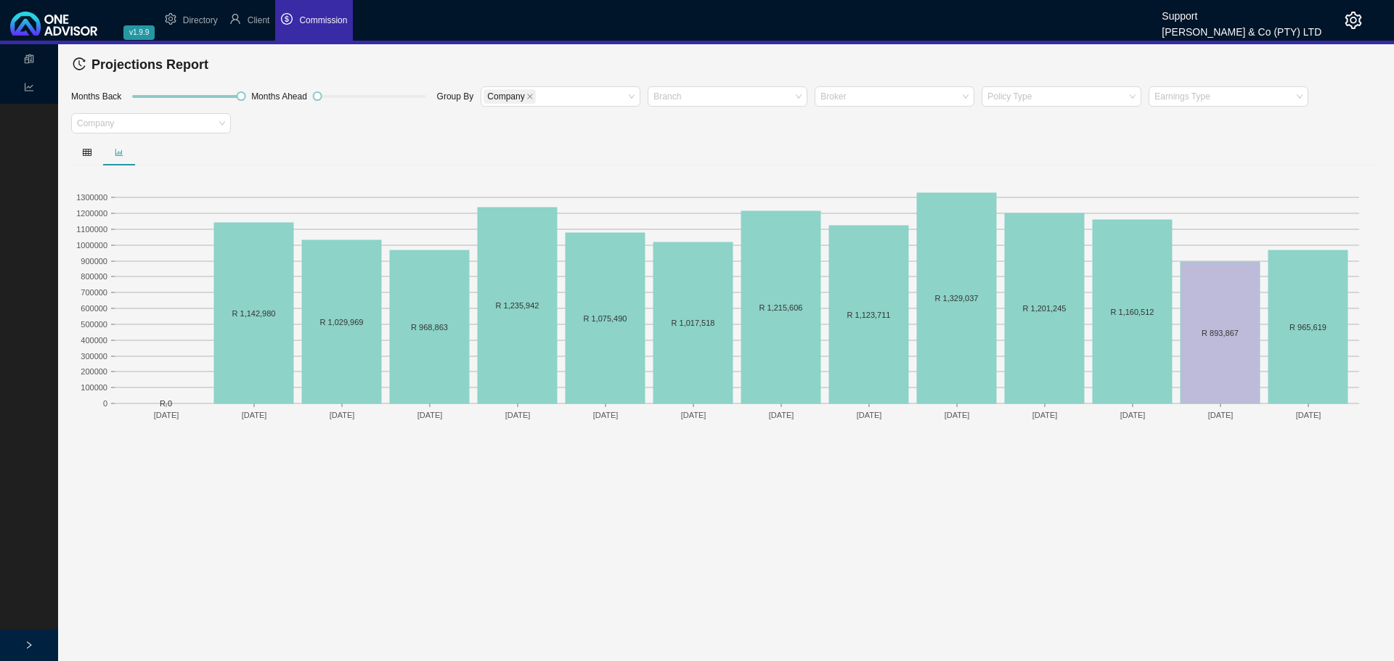
click at [329, 179] on rect at bounding box center [725, 298] width 1309 height 254
click at [1182, 99] on div at bounding box center [1221, 96] width 140 height 11
click at [1192, 125] on div "Monthly Annuity" at bounding box center [1227, 122] width 136 height 15
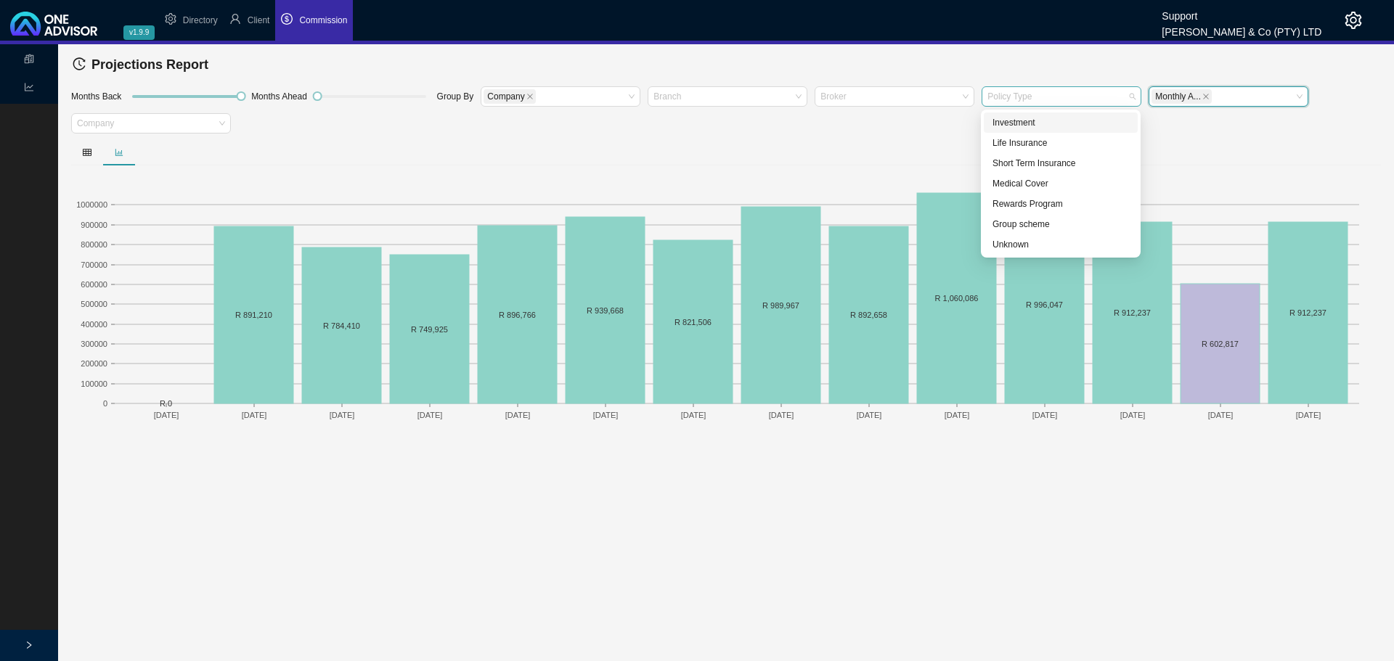
click at [1026, 97] on div at bounding box center [1054, 96] width 140 height 11
click at [1041, 181] on div "Medical Cover" at bounding box center [1060, 183] width 136 height 15
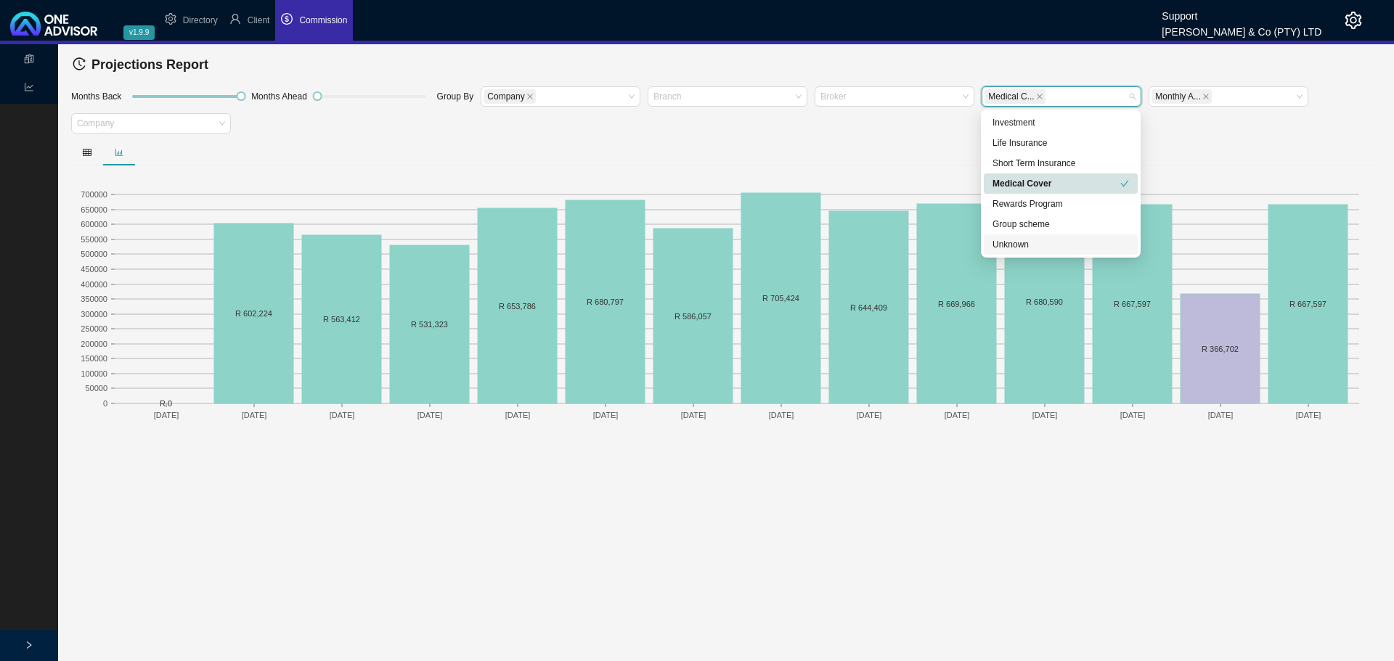
click at [922, 452] on main "Statements Reports Projections Report Months Back Months Ahead Group By Company…" at bounding box center [697, 352] width 1394 height 617
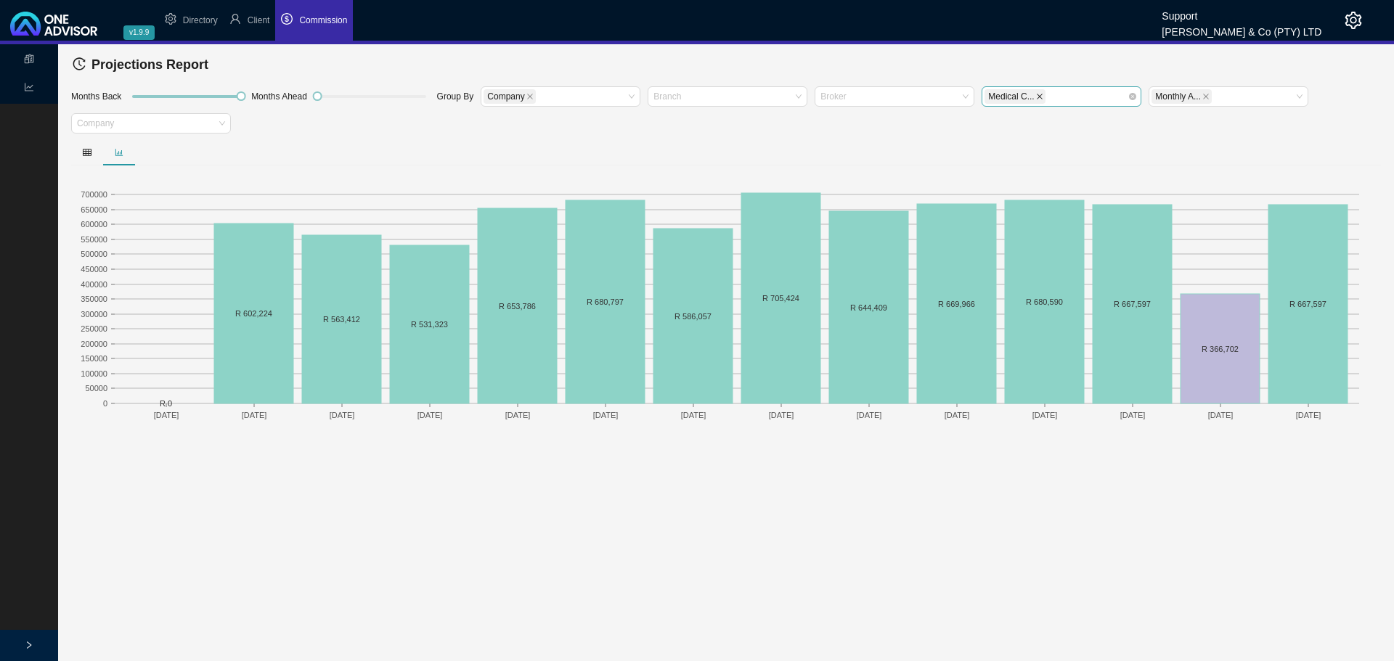
click at [1036, 93] on icon "close" at bounding box center [1039, 96] width 7 height 7
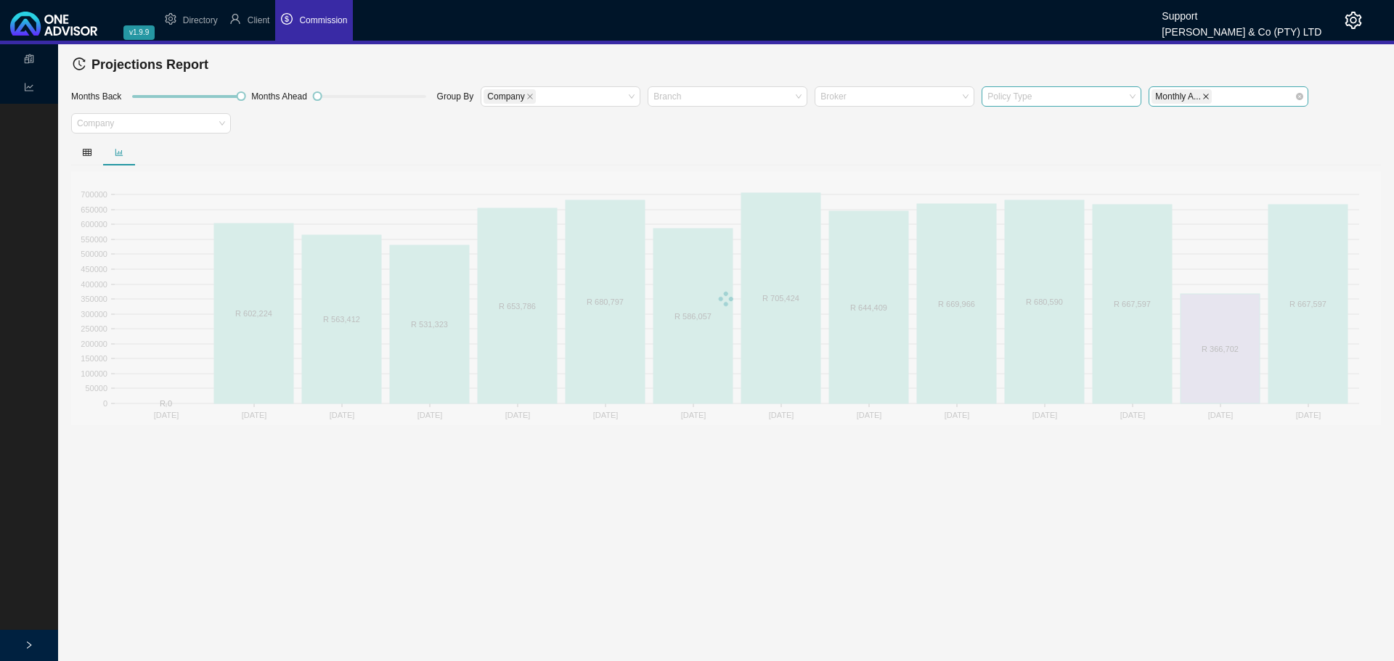
click at [1204, 94] on icon "close" at bounding box center [1205, 96] width 7 height 7
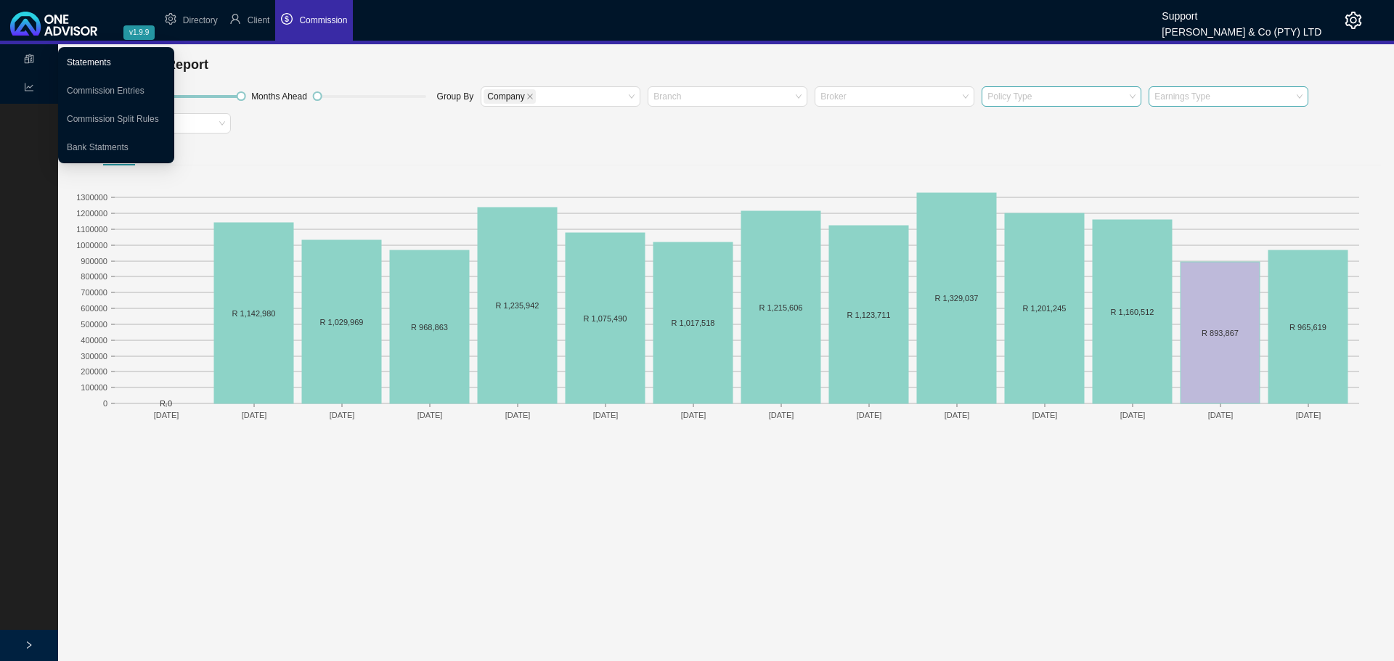
click at [110, 62] on link "Statements" at bounding box center [89, 62] width 44 height 10
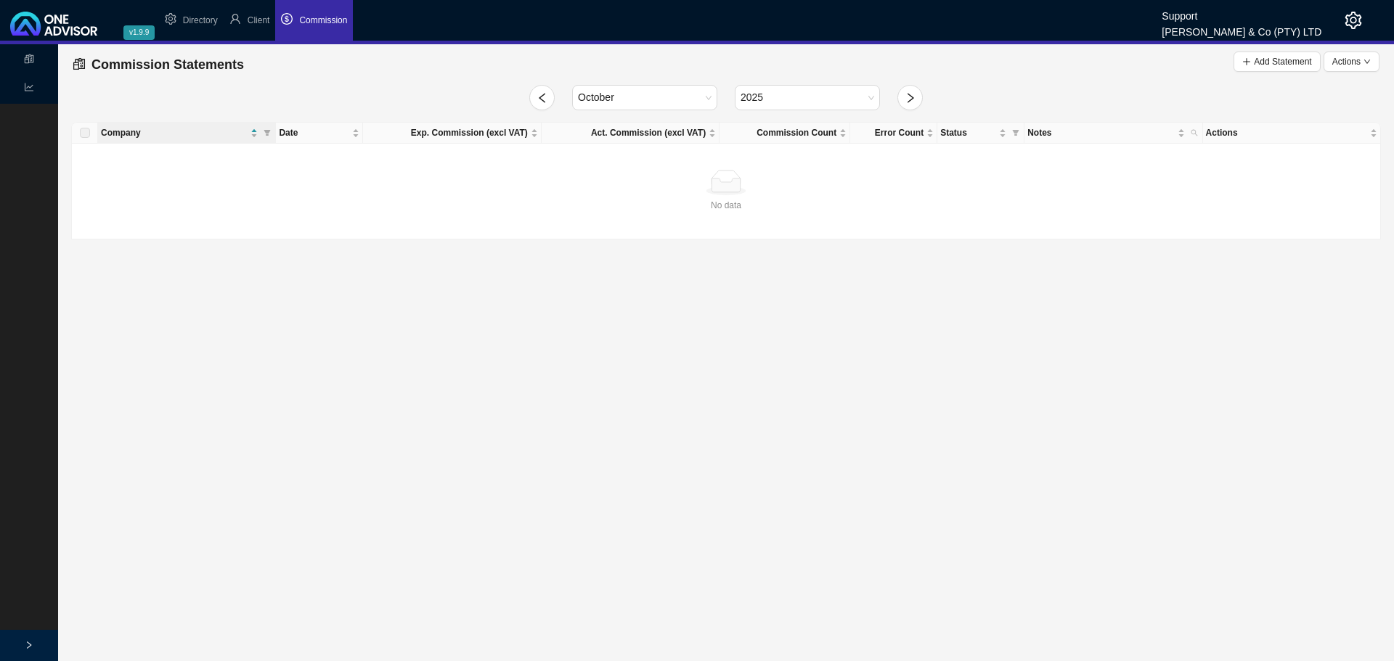
click at [1352, 20] on icon "setting" at bounding box center [1352, 20] width 17 height 17
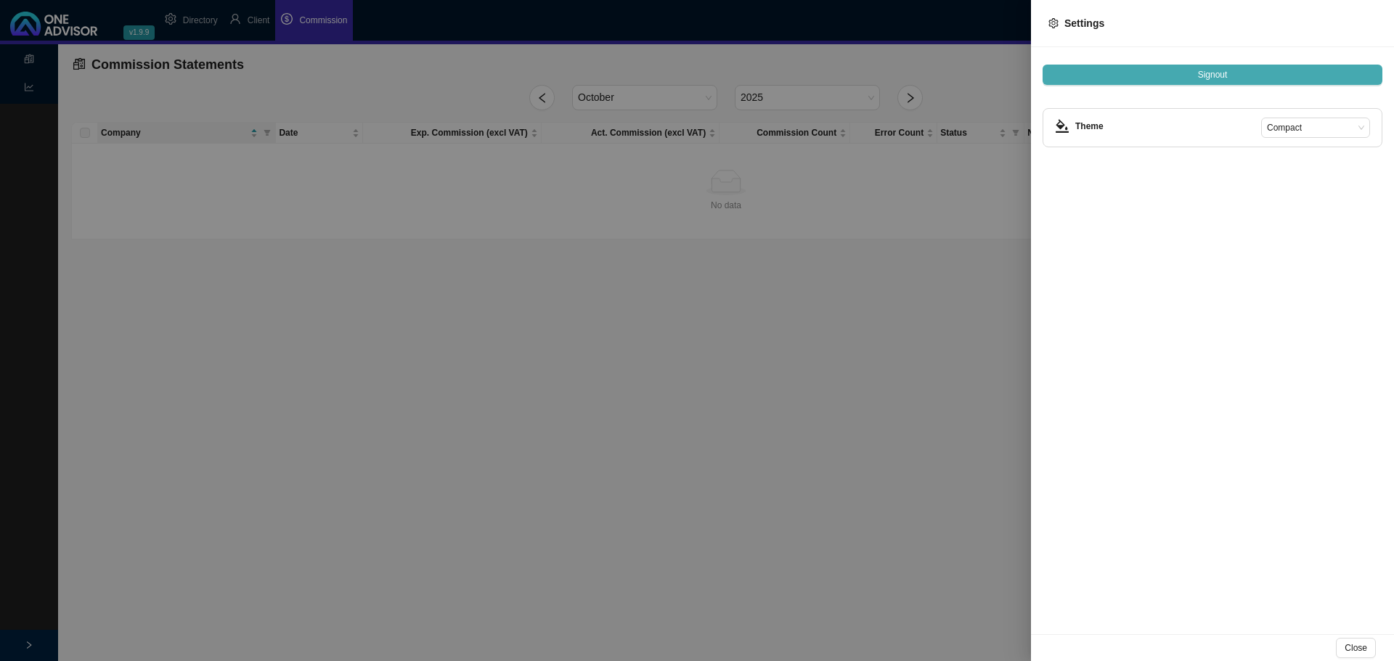
click at [1214, 78] on span "Signout" at bounding box center [1213, 74] width 30 height 15
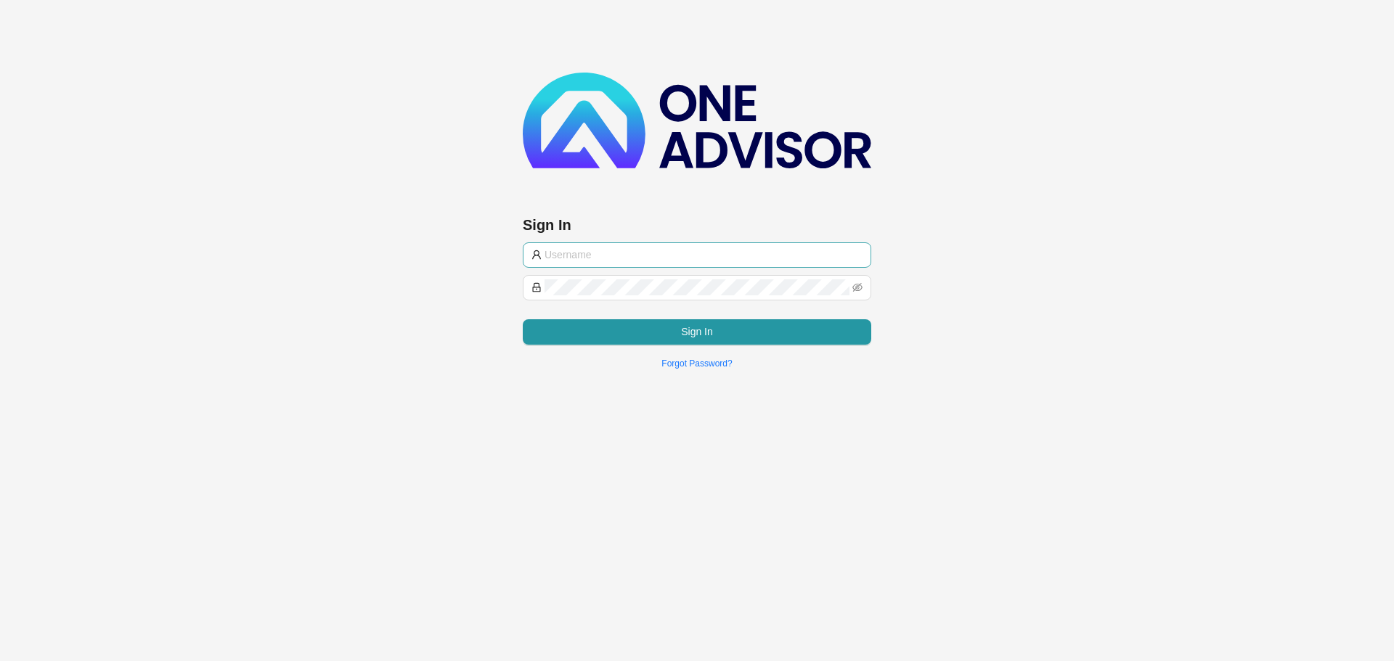
click at [634, 256] on input "text" at bounding box center [703, 255] width 318 height 16
type input "[PERSON_NAME][EMAIL_ADDRESS][DOMAIN_NAME]"
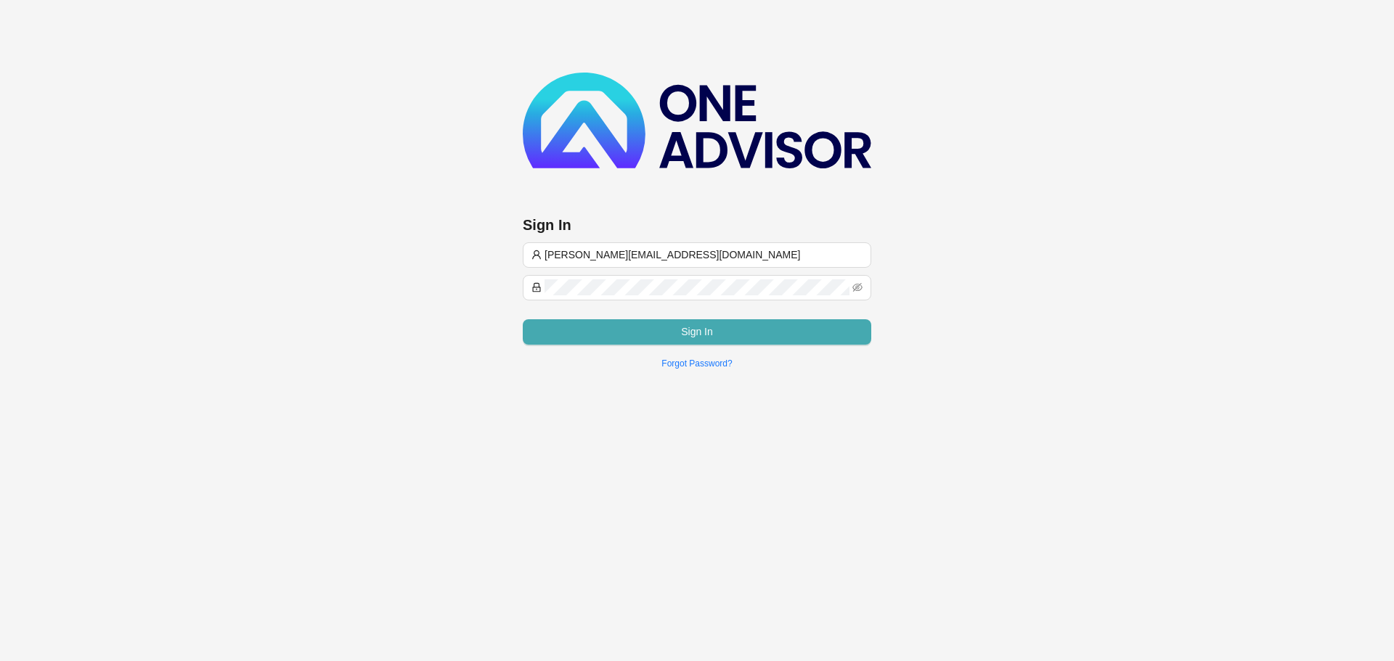
click at [660, 330] on button "Sign In" at bounding box center [697, 331] width 348 height 25
